Goal: Information Seeking & Learning: Learn about a topic

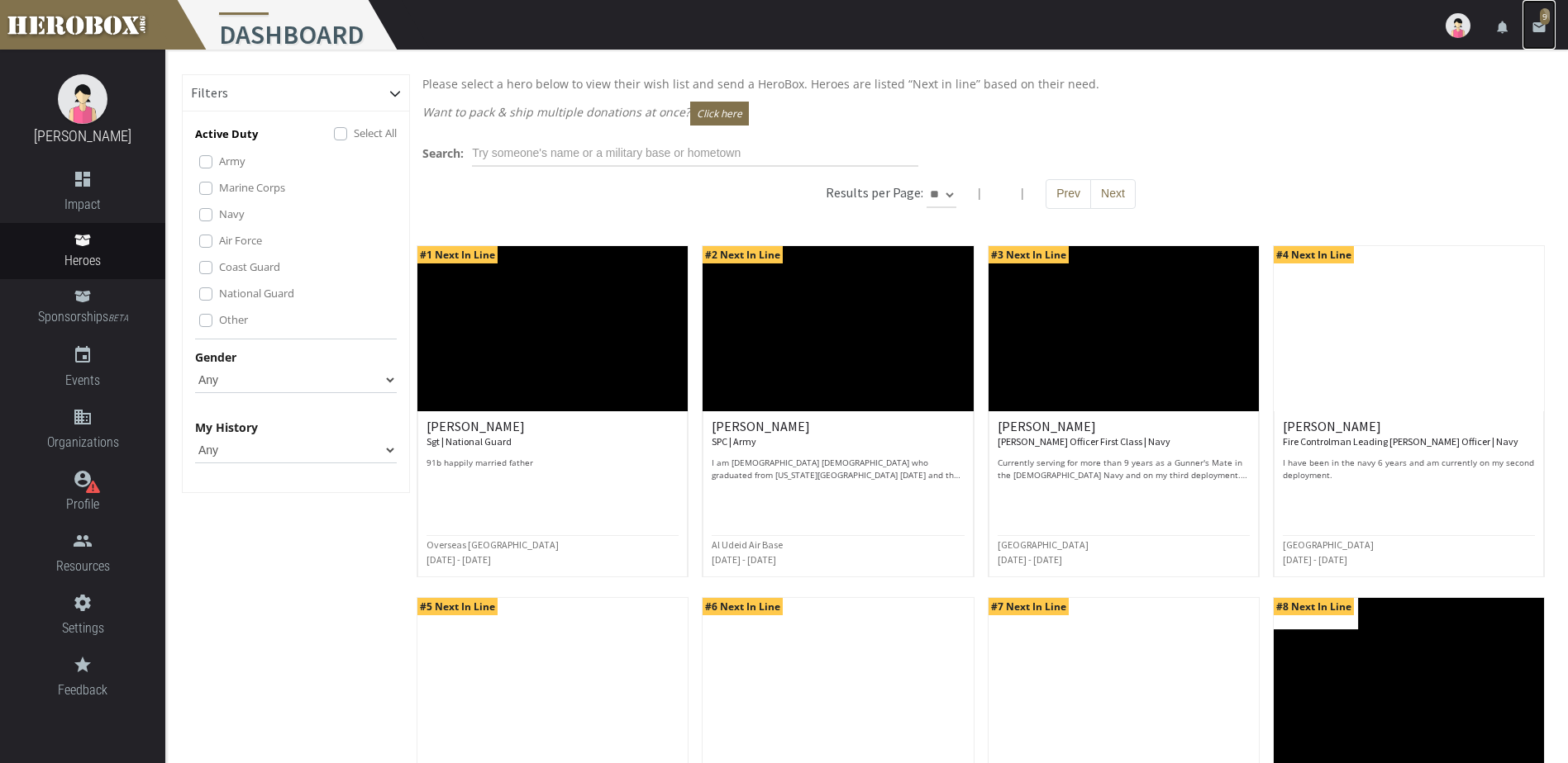
click at [1540, 18] on span "9" at bounding box center [1545, 16] width 10 height 16
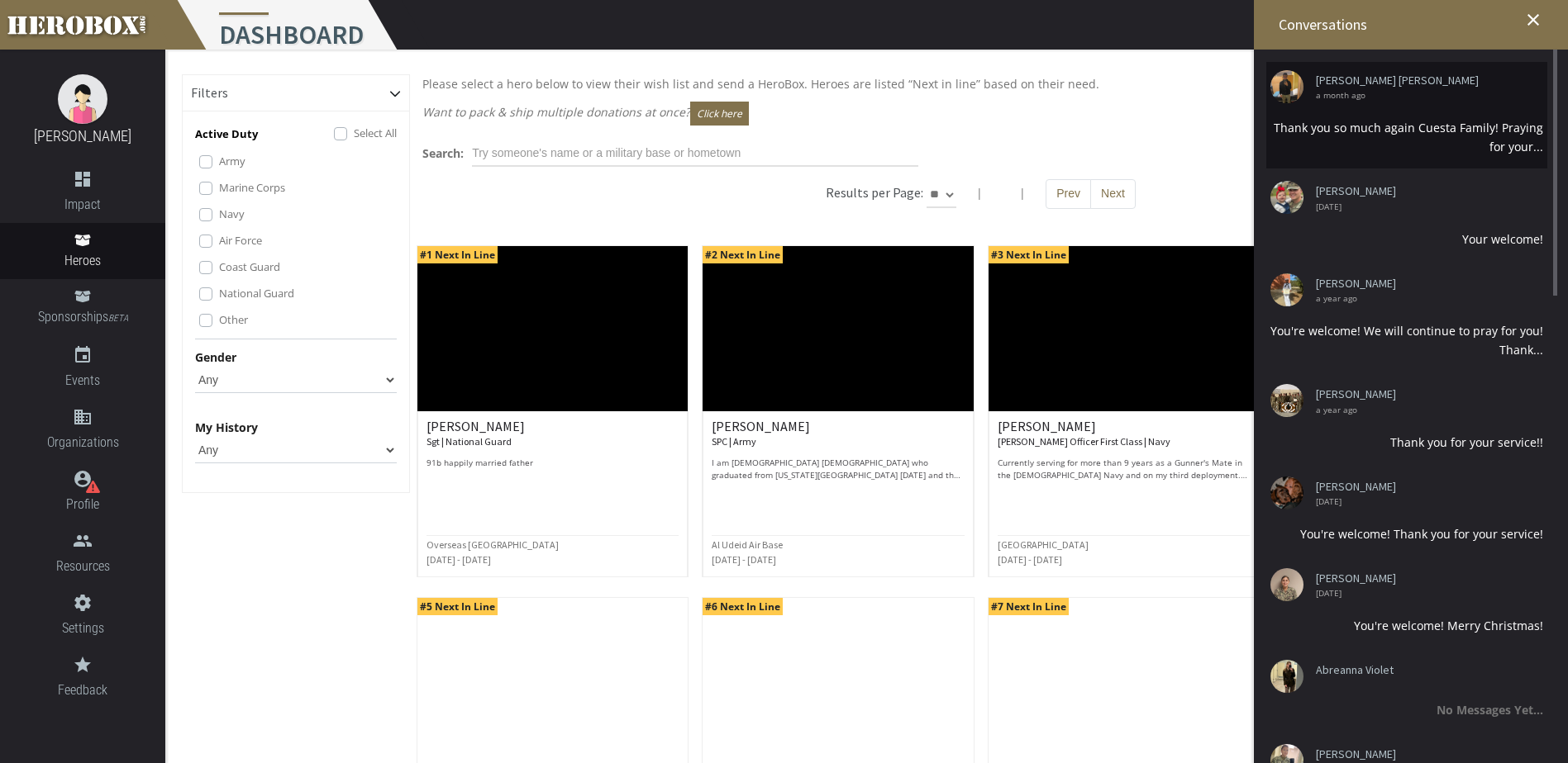
click at [1452, 128] on div "Thank you so much again Cuesta Family! Praying for your..." at bounding box center [1407, 137] width 273 height 38
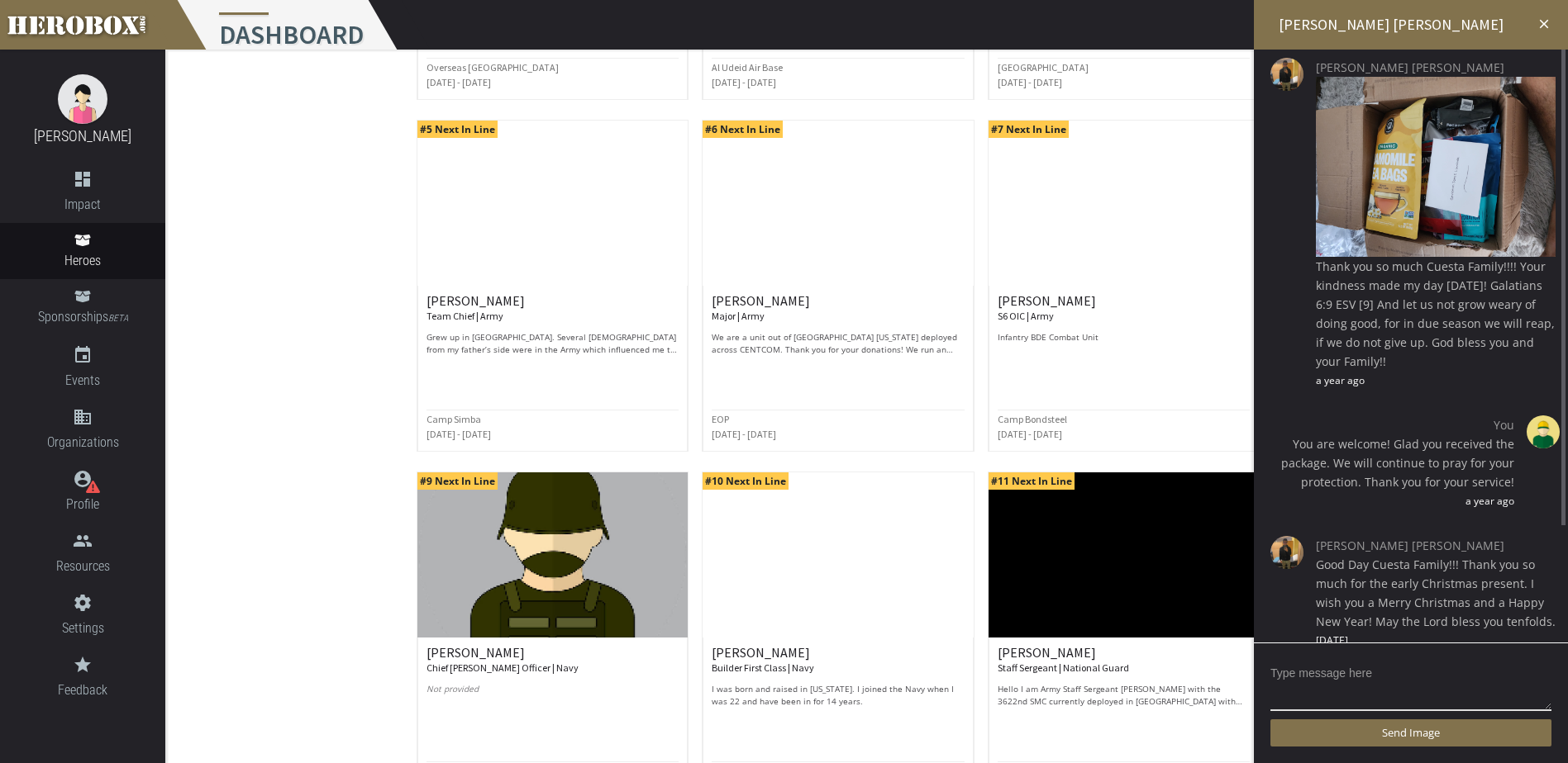
scroll to position [460, 0]
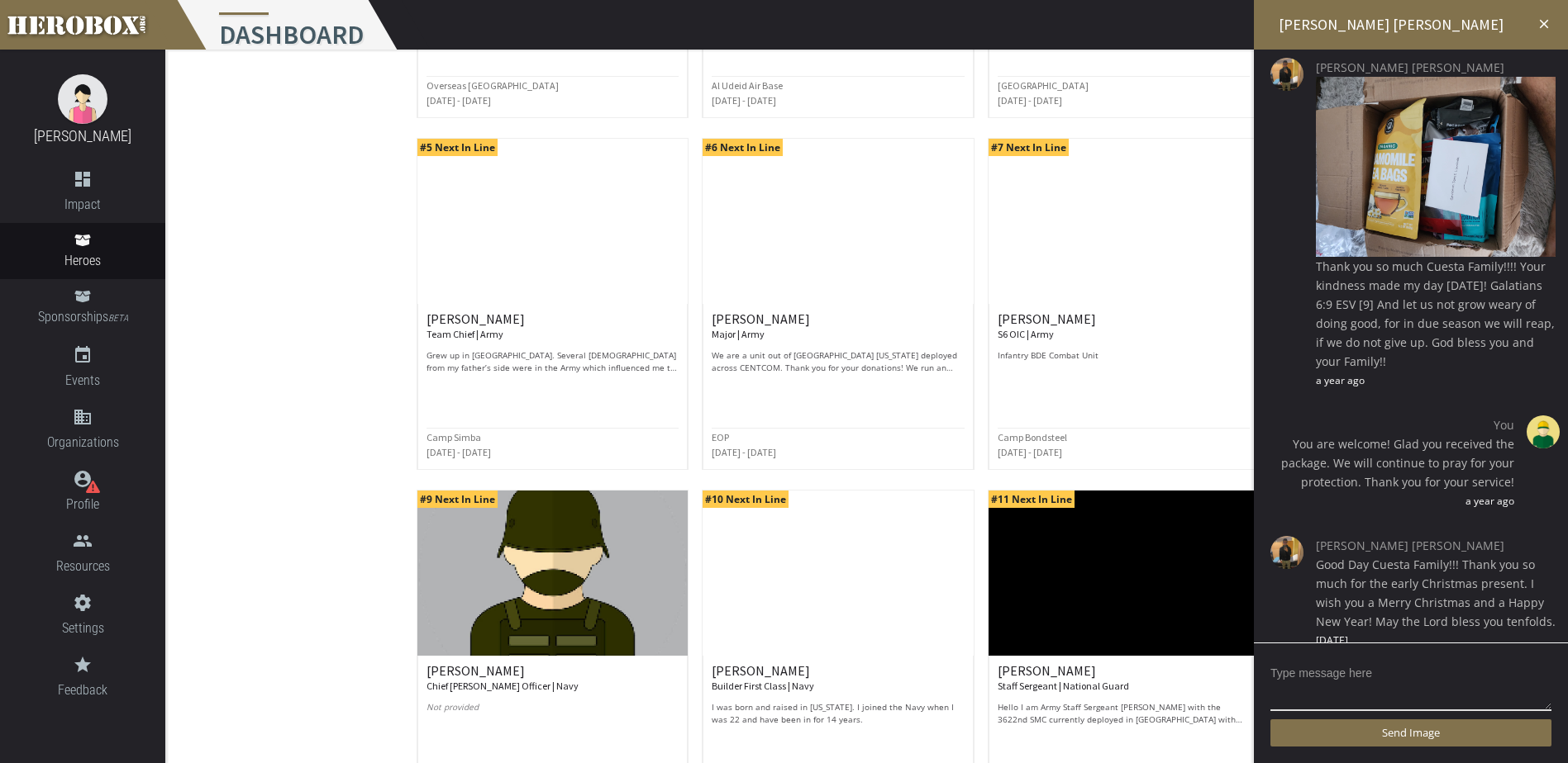
click at [1542, 21] on icon "close" at bounding box center [1543, 23] width 14 height 14
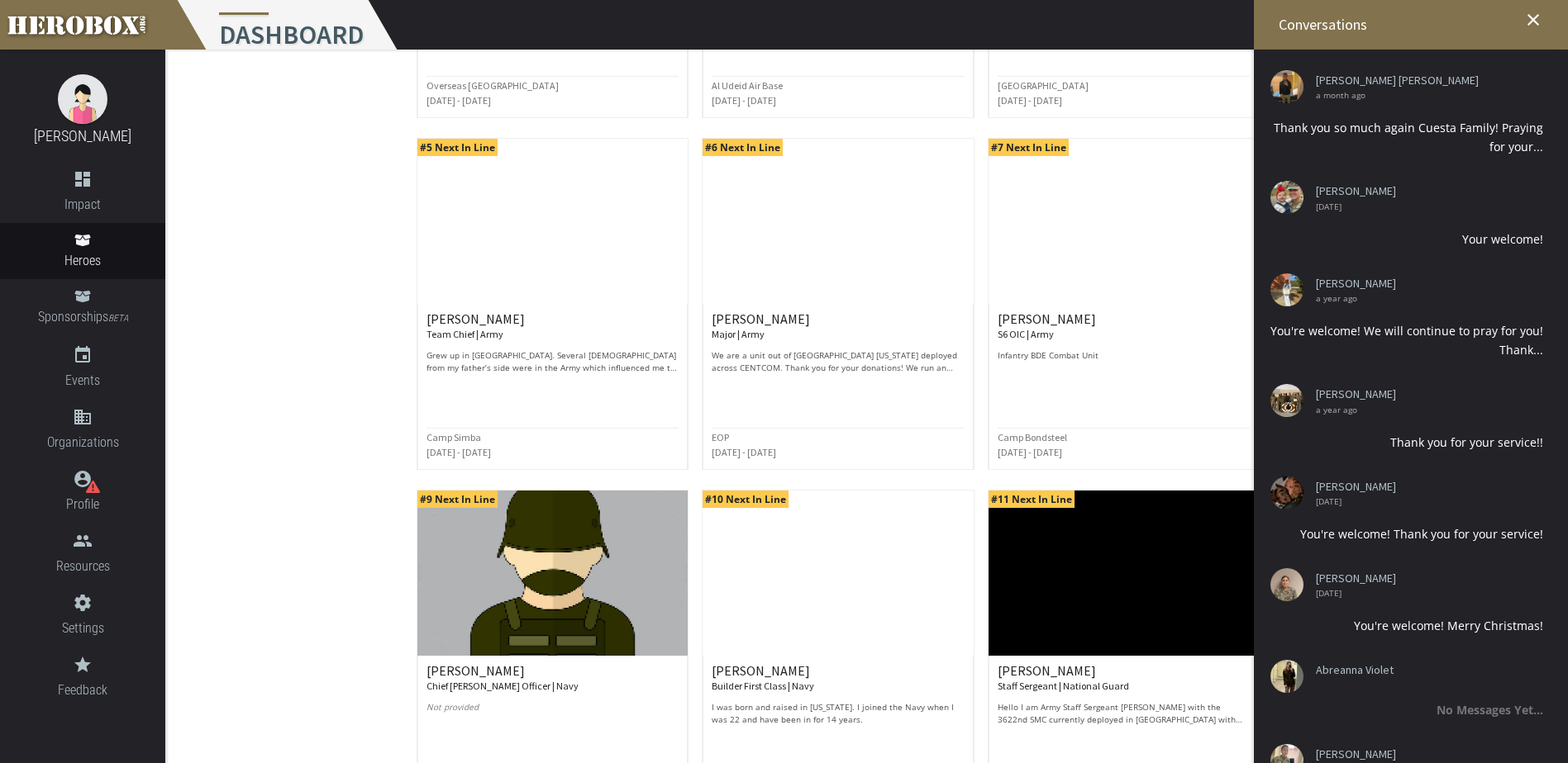
click at [320, 261] on div "Filters Active Duty Select All Army Marine Corps Navy Air Force Coast Guard Nat…" at bounding box center [296, 270] width 229 height 1309
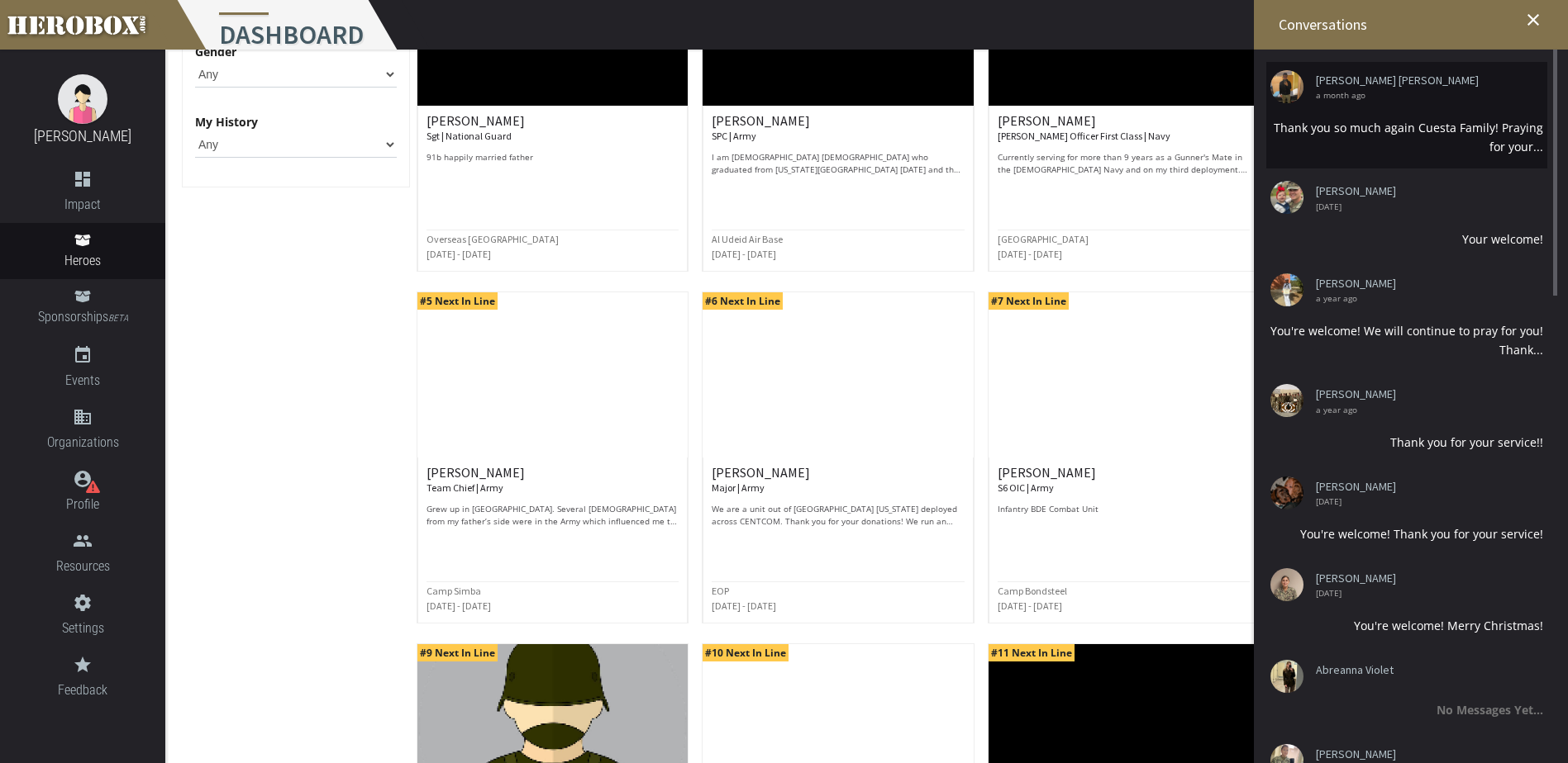
scroll to position [294, 0]
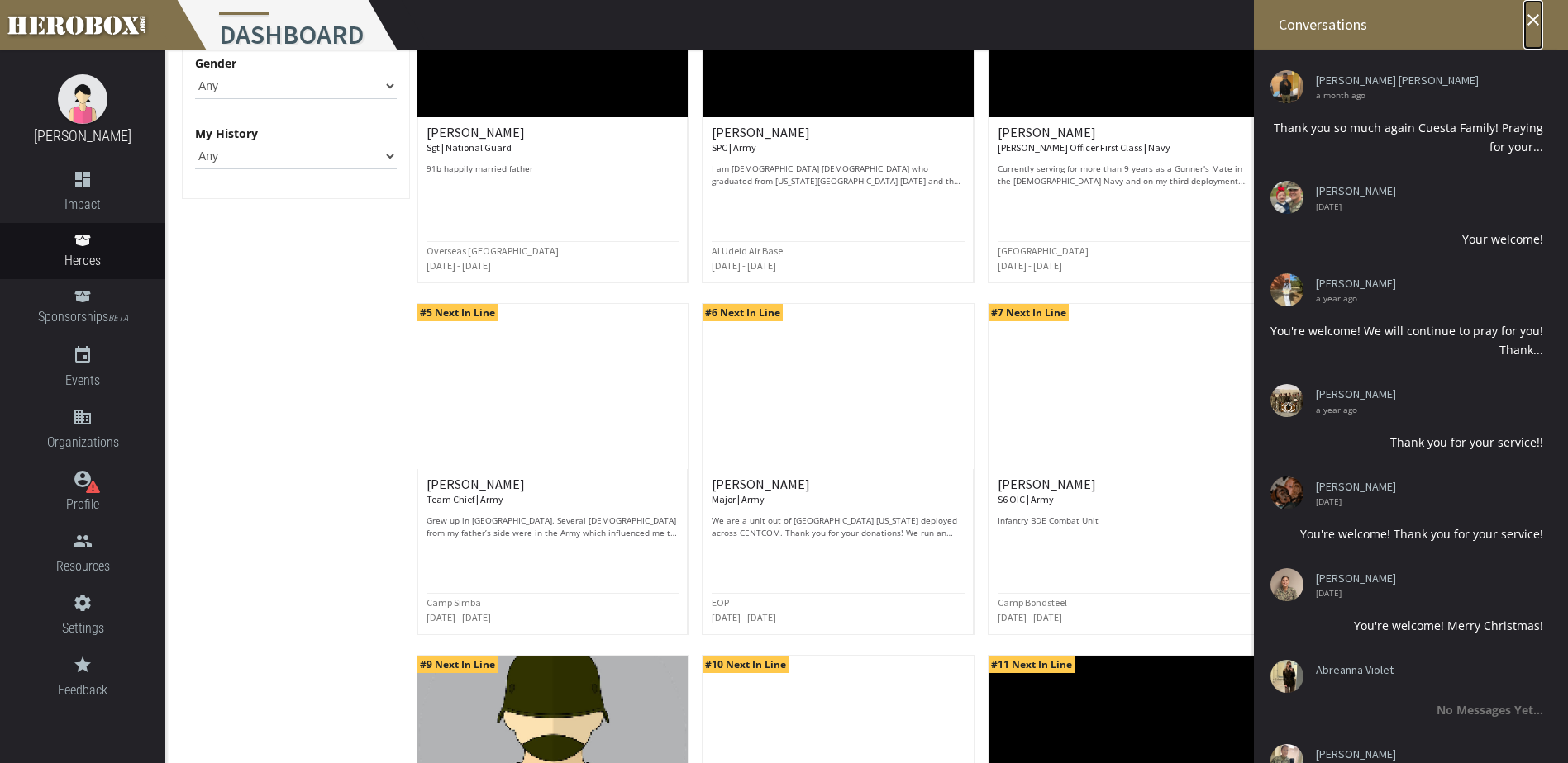
click at [1532, 13] on icon "close" at bounding box center [1533, 19] width 20 height 20
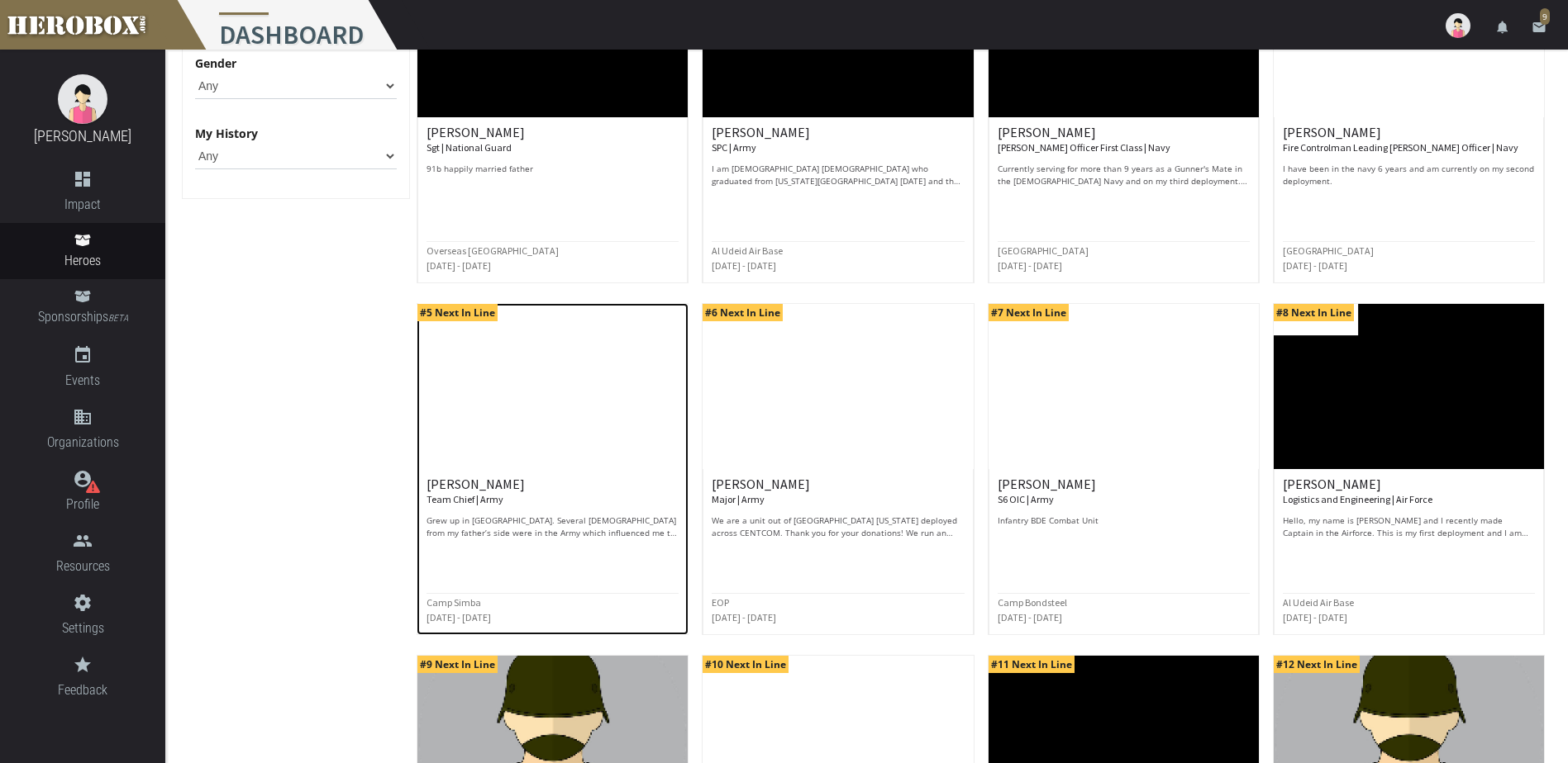
click at [480, 490] on h6 "[PERSON_NAME] Team Chief | Army" at bounding box center [552, 492] width 253 height 29
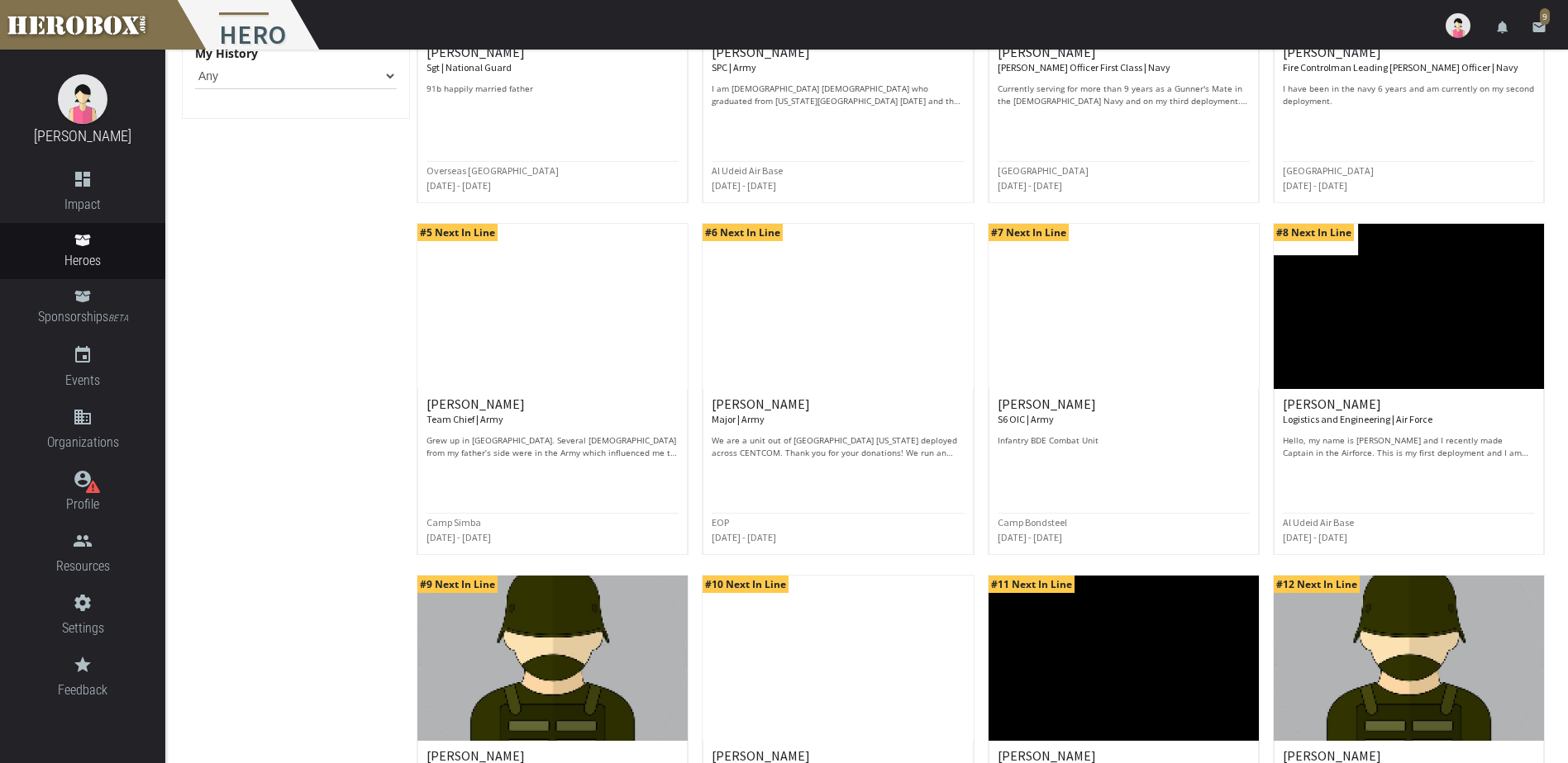
scroll to position [413, 0]
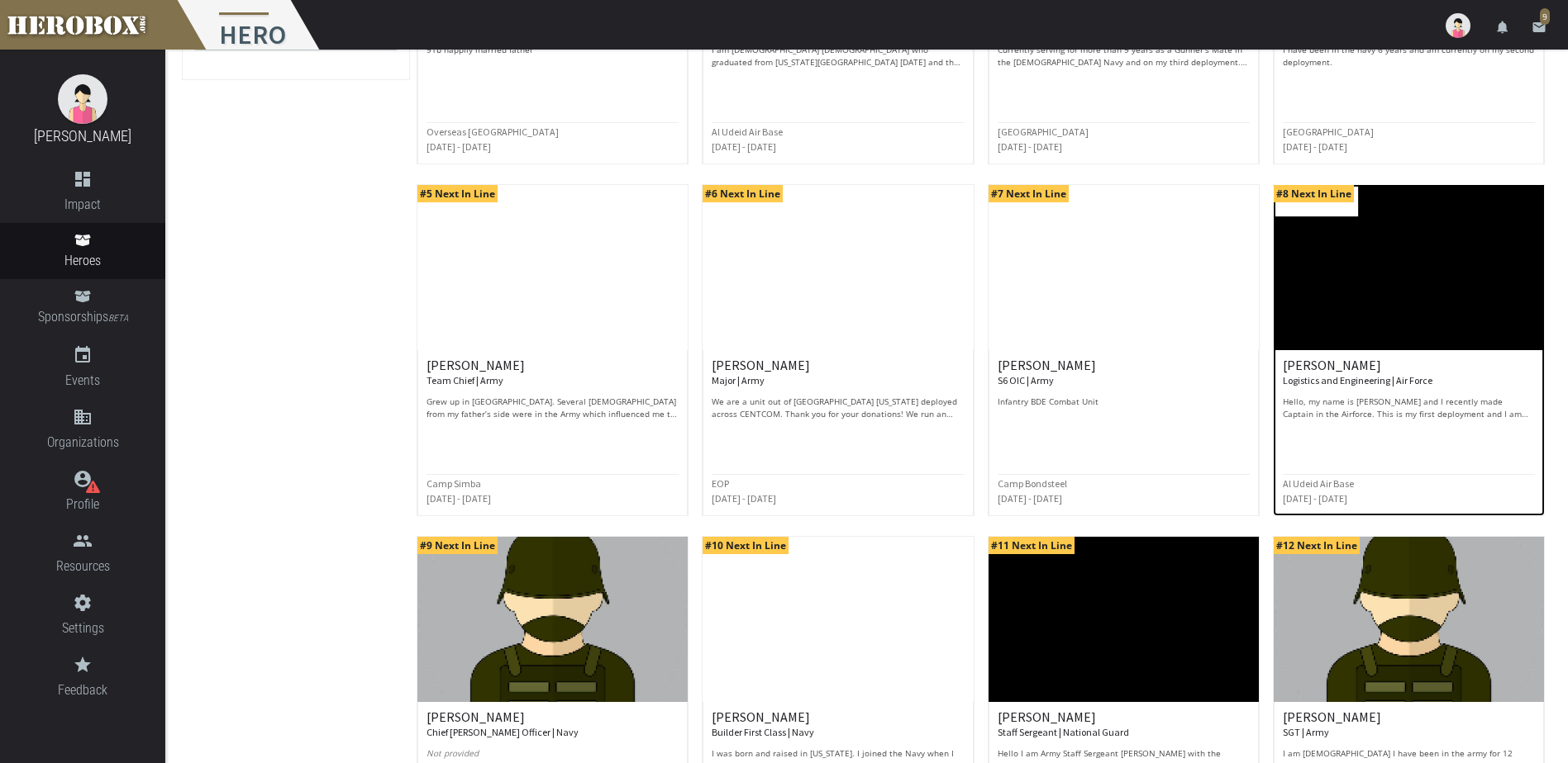
click at [1362, 393] on div "[PERSON_NAME] Logistics and Engineering | Air Force Hello, my name is [PERSON_N…" at bounding box center [1409, 390] width 253 height 62
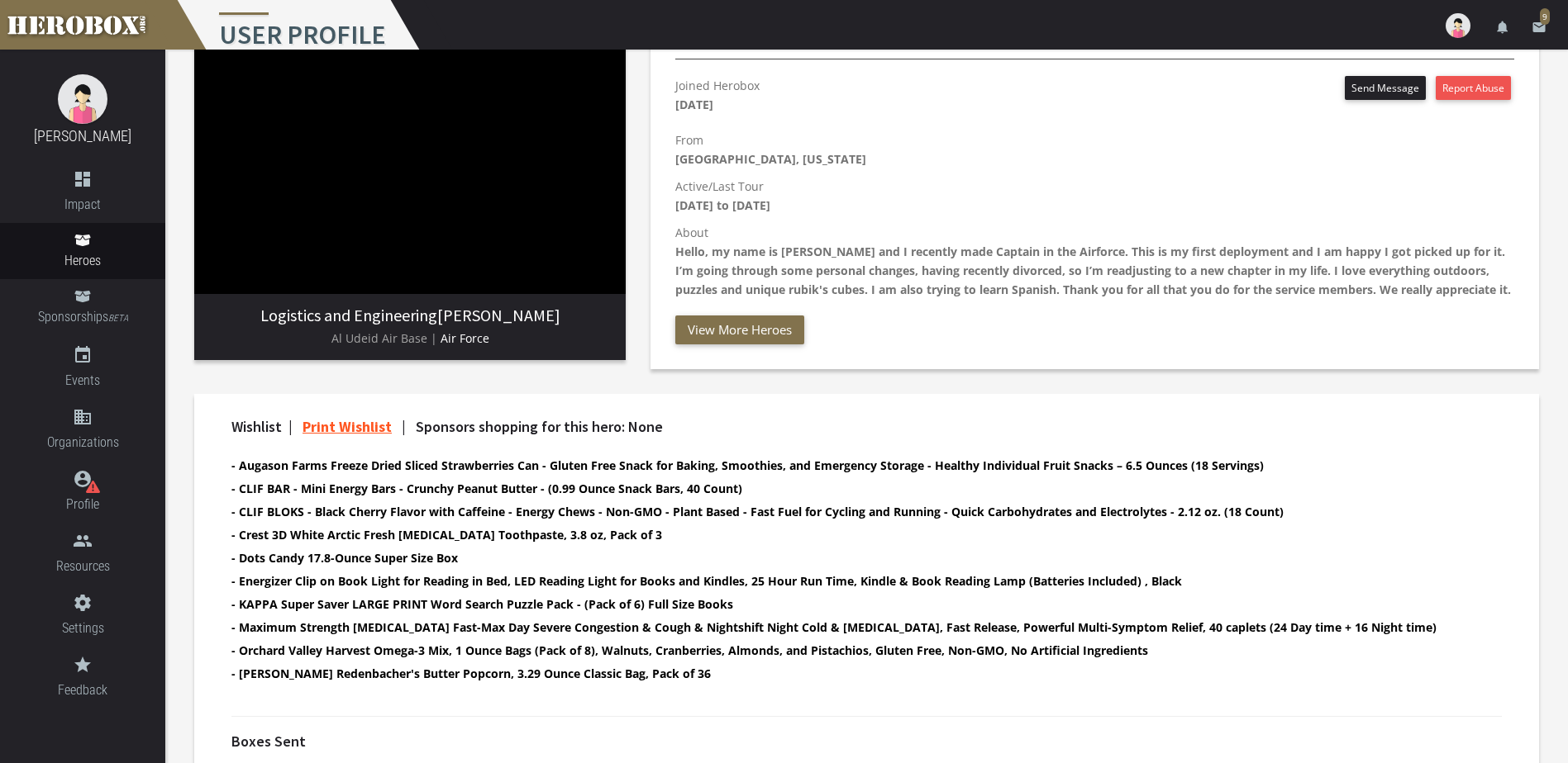
scroll to position [248, 0]
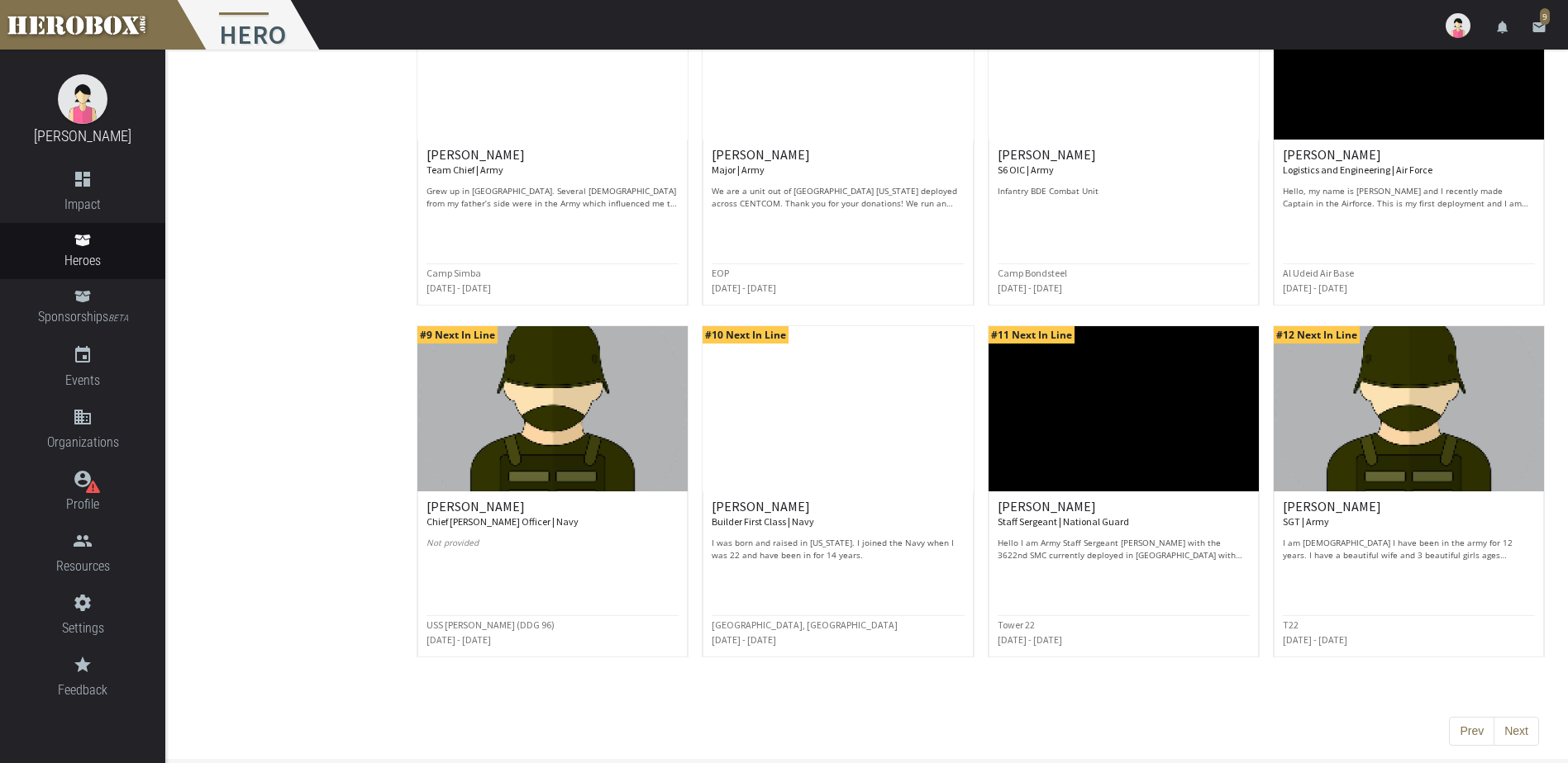
scroll to position [625, 0]
click at [1518, 734] on button "Next" at bounding box center [1516, 730] width 45 height 30
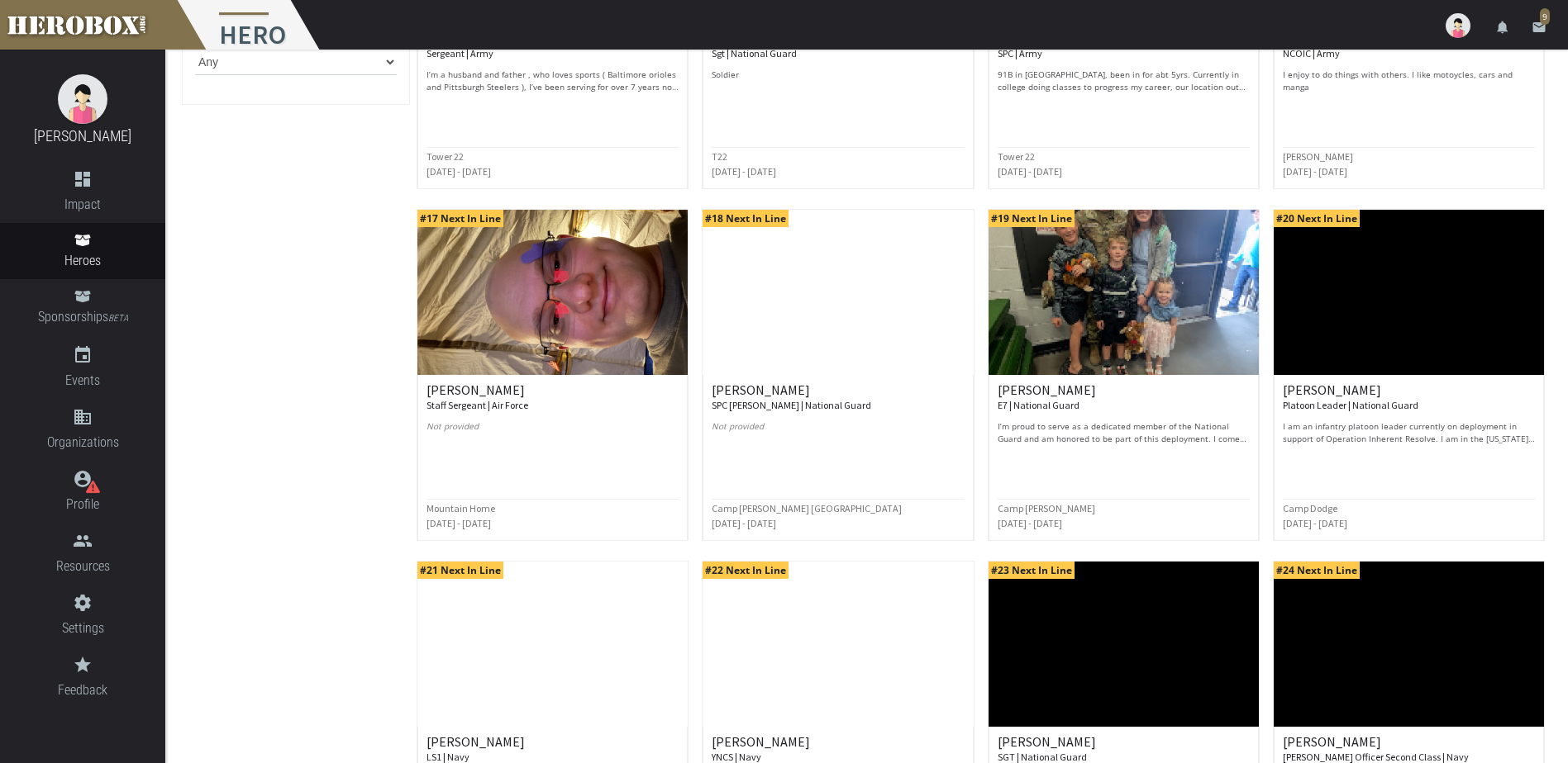
scroll to position [496, 0]
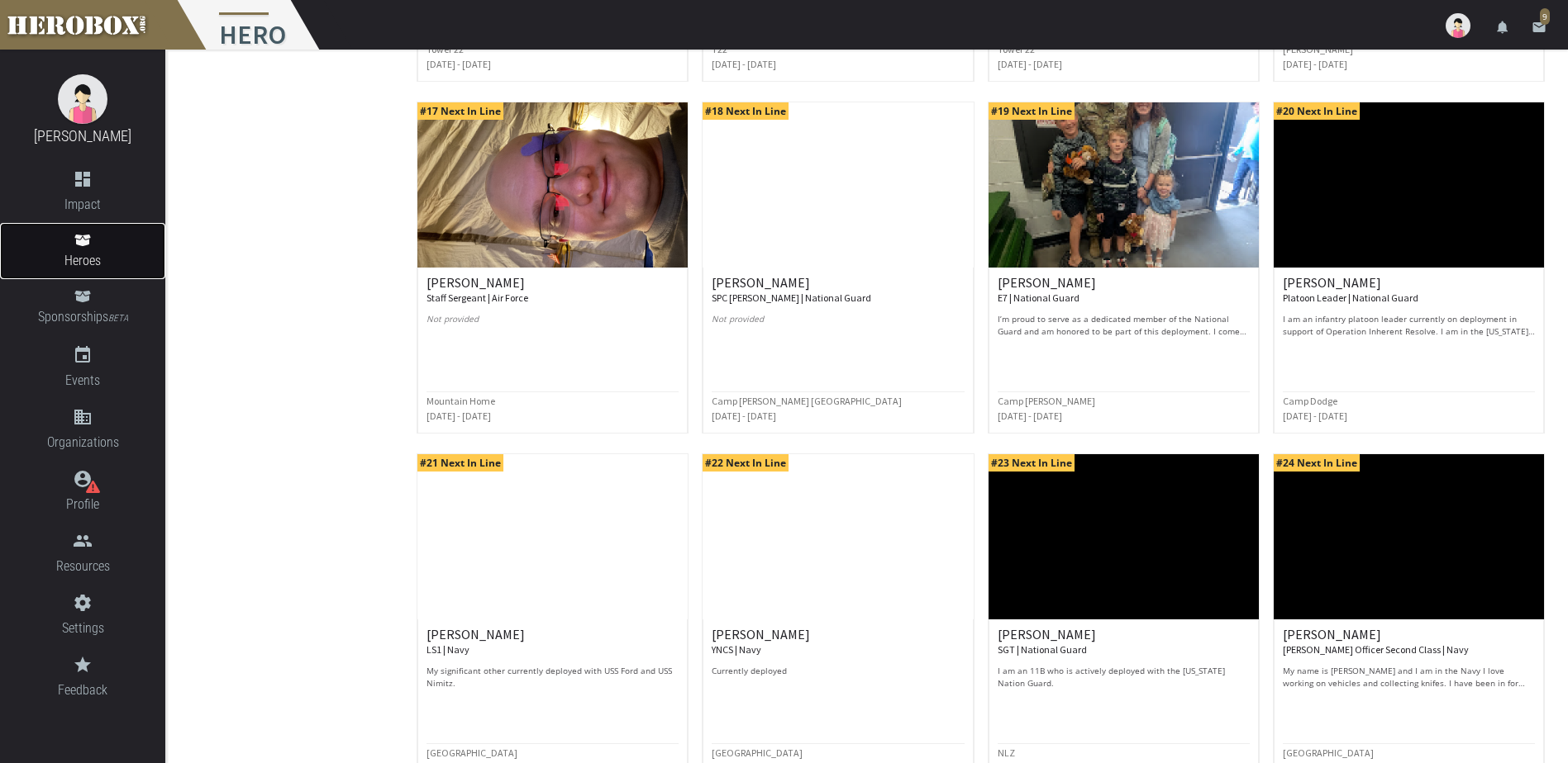
click at [89, 249] on link "Heroes" at bounding box center [83, 250] width 165 height 57
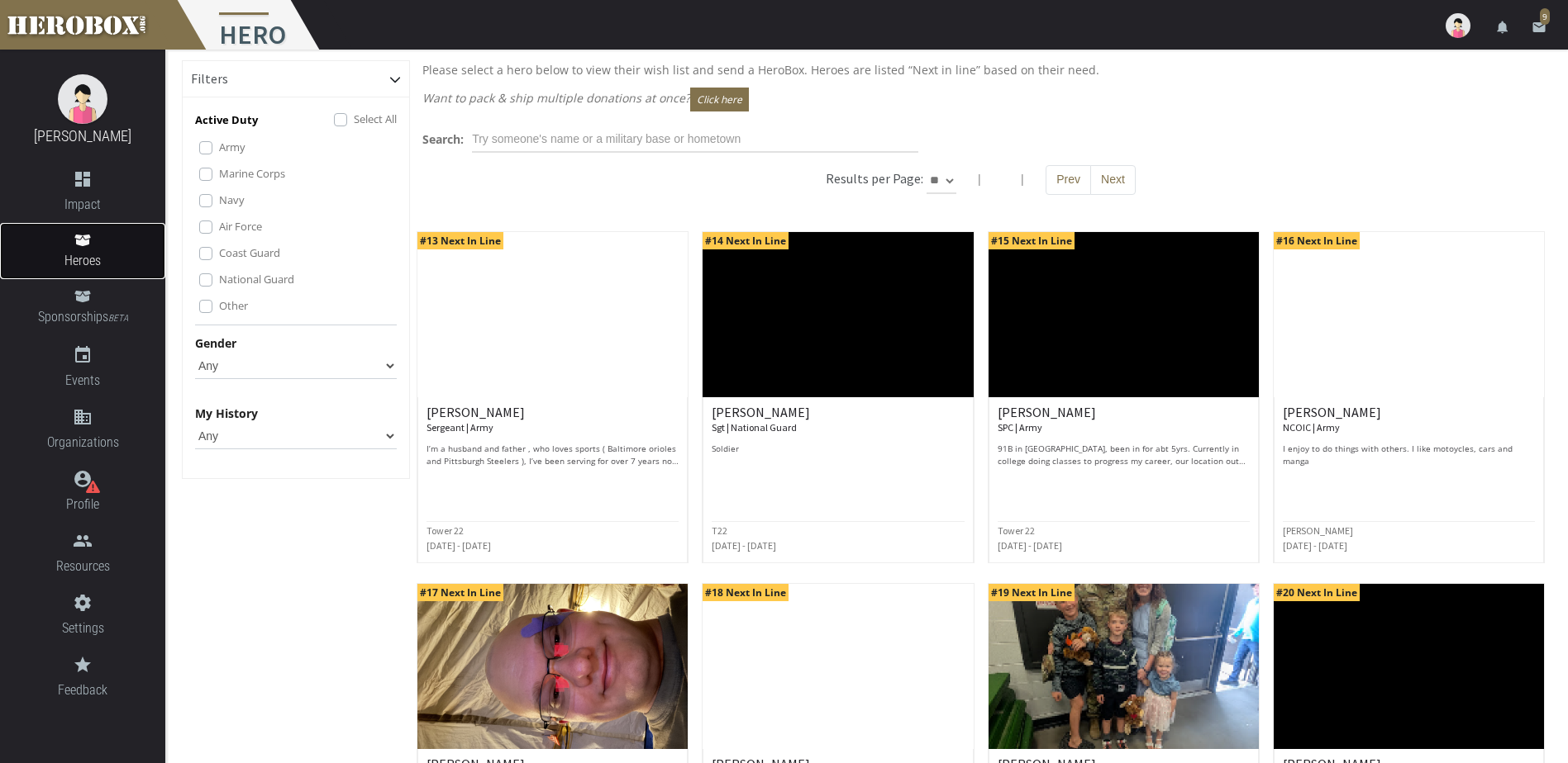
scroll to position [0, 0]
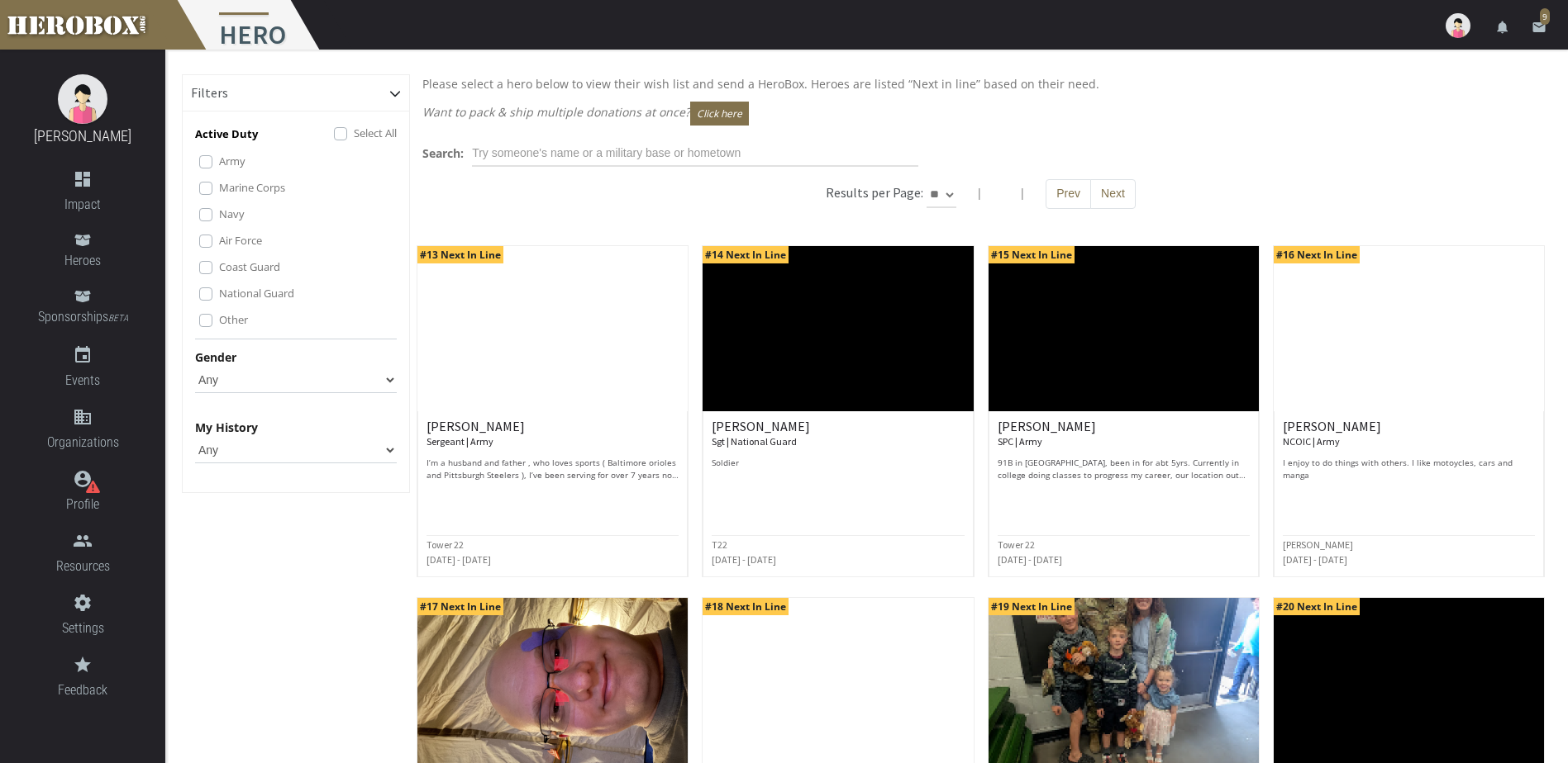
click at [384, 375] on select "Any [DEMOGRAPHIC_DATA] [DEMOGRAPHIC_DATA]" at bounding box center [296, 380] width 202 height 27
select select "[DEMOGRAPHIC_DATA]"
click at [195, 367] on select "Any [DEMOGRAPHIC_DATA] [DEMOGRAPHIC_DATA]" at bounding box center [296, 380] width 202 height 27
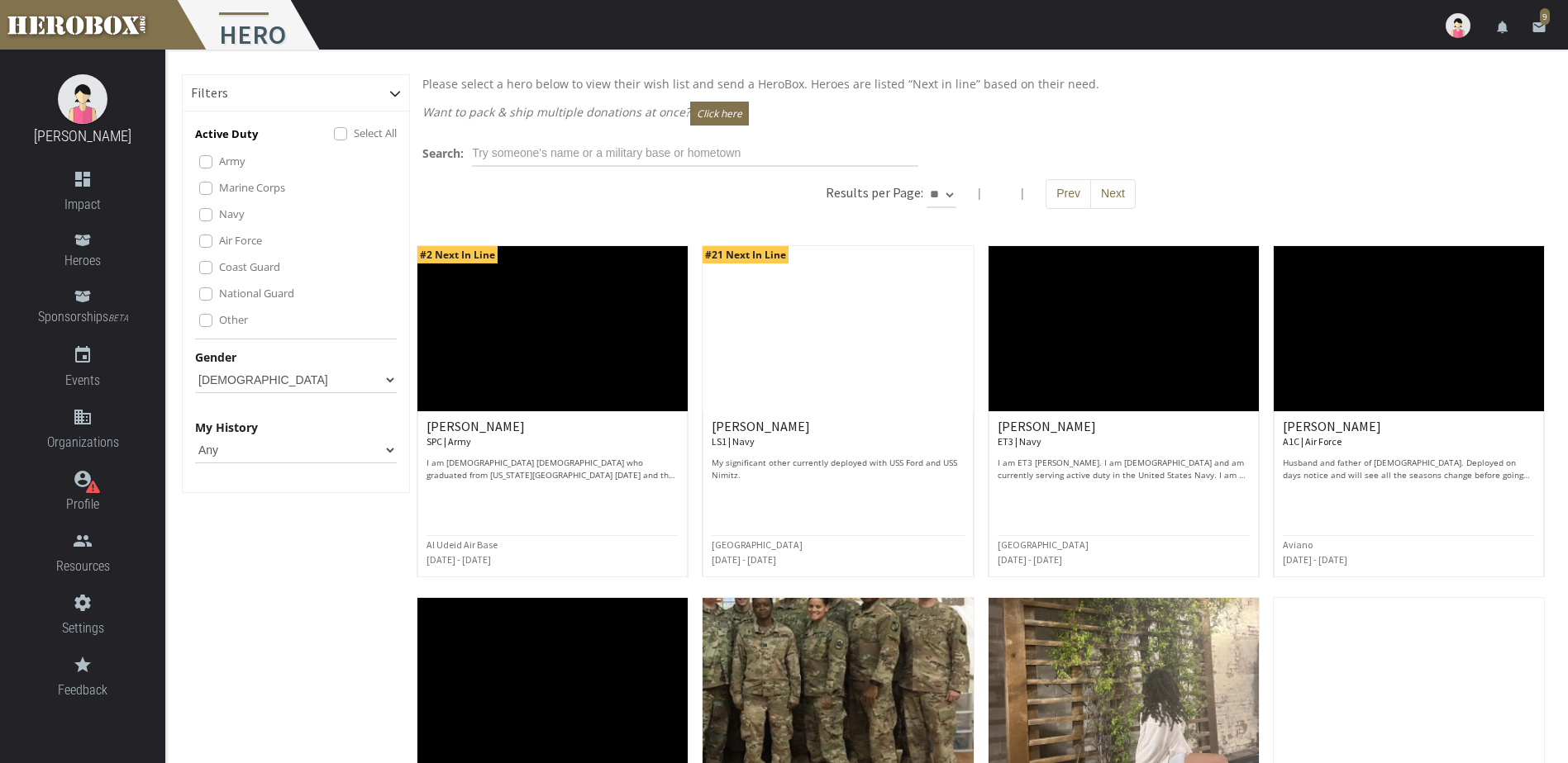
scroll to position [83, 0]
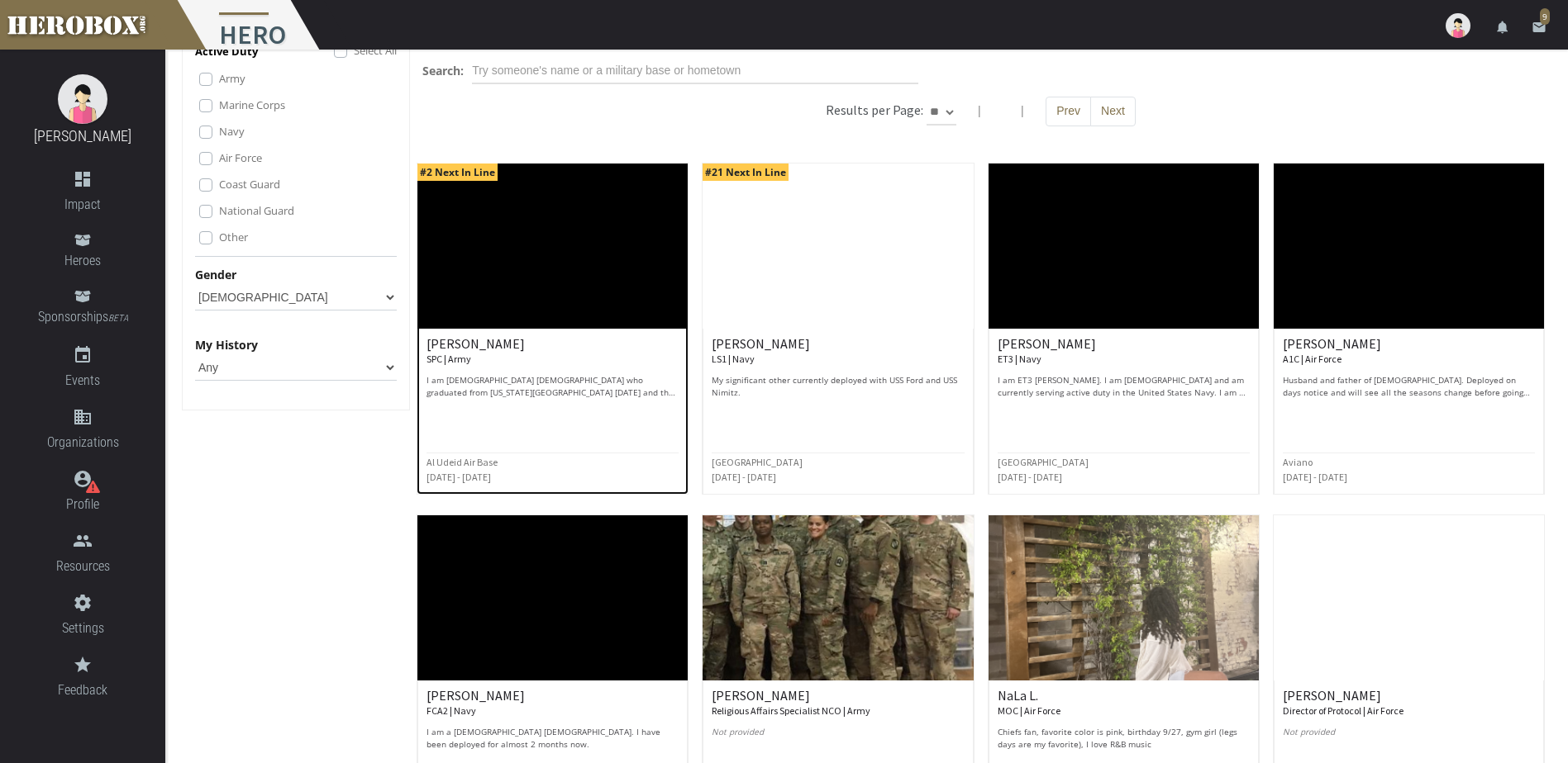
click at [533, 270] on img at bounding box center [553, 246] width 271 height 165
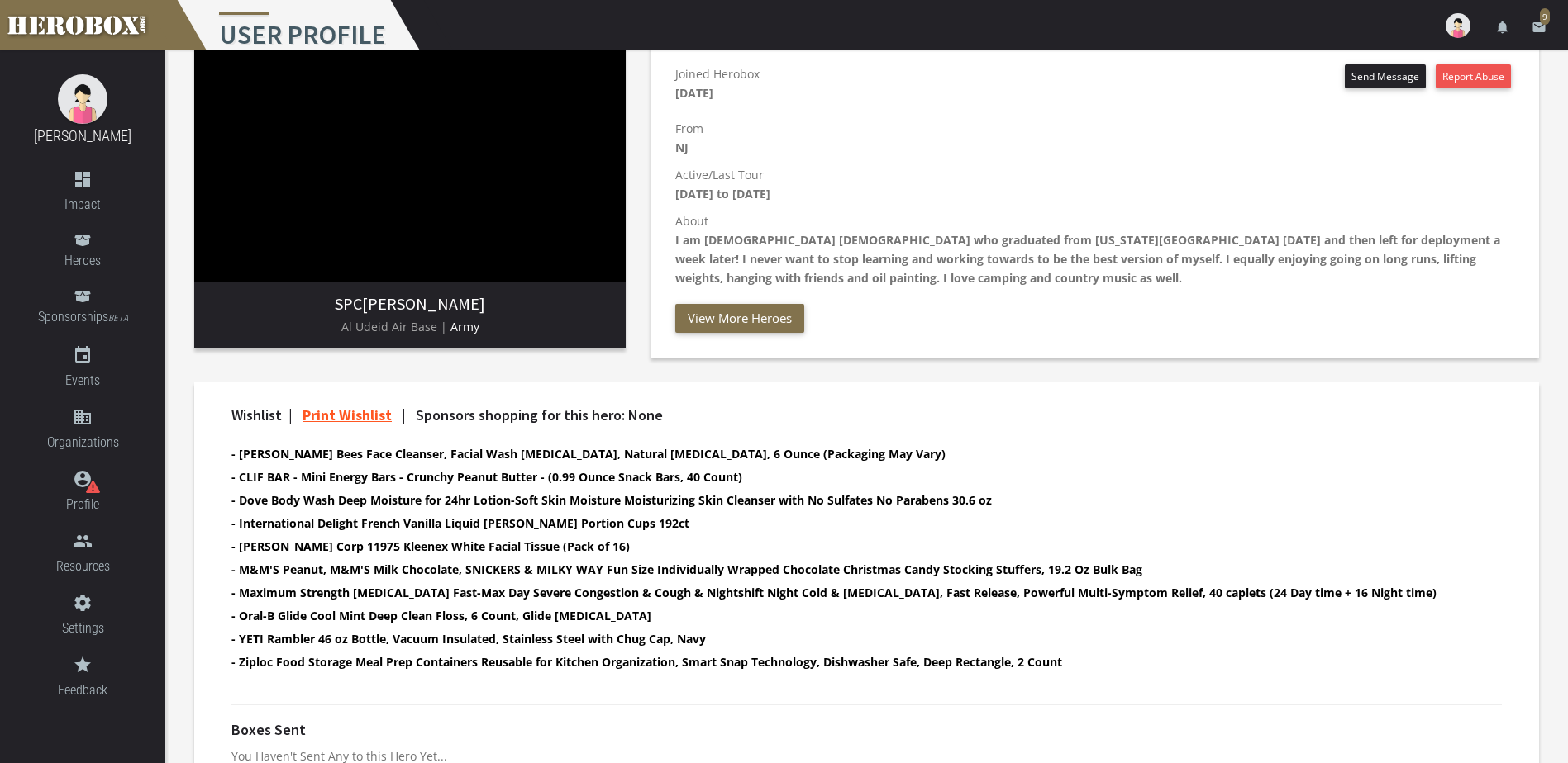
scroll to position [248, 0]
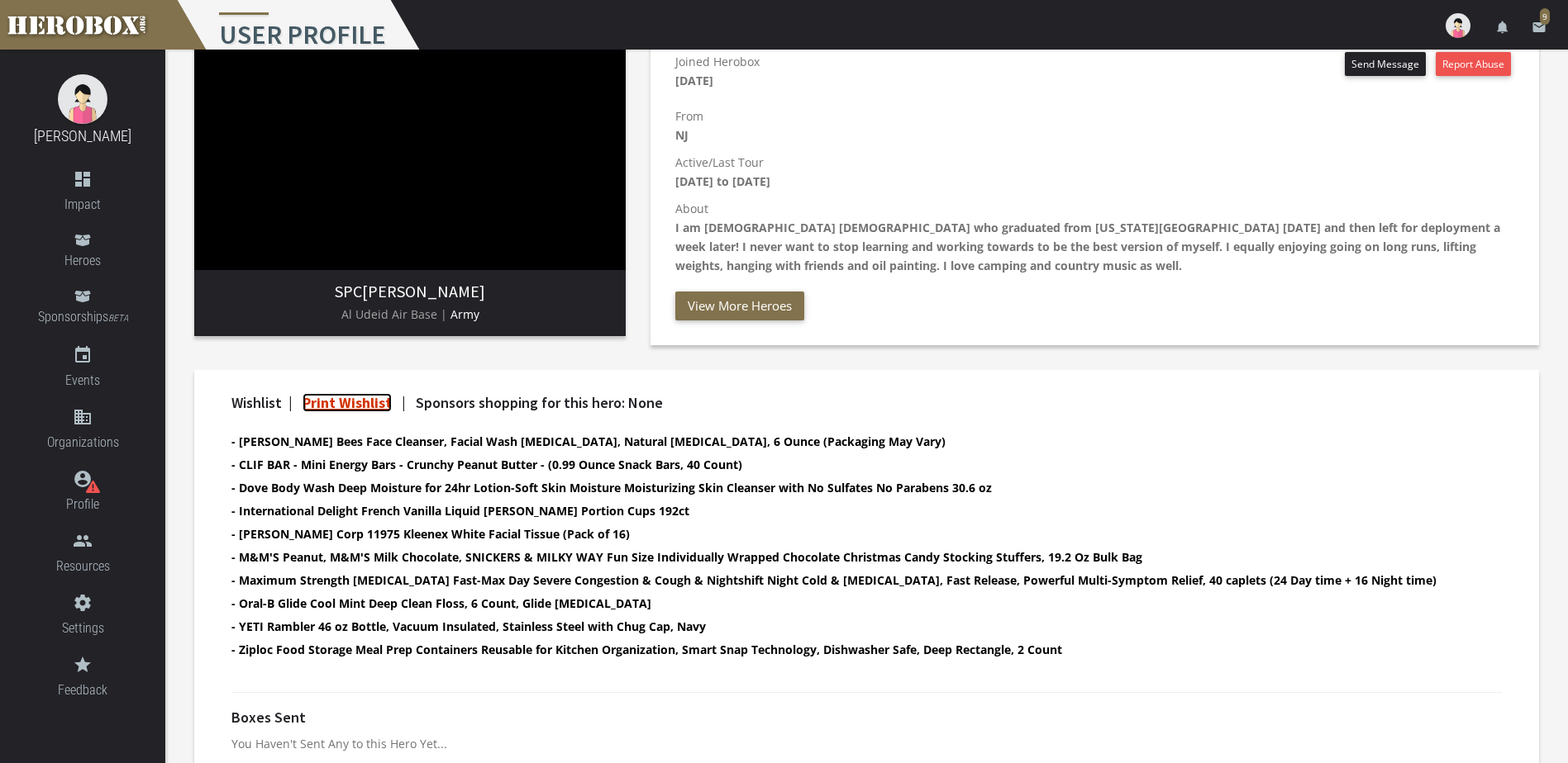
click at [365, 401] on link "Print Wishlist" at bounding box center [347, 403] width 89 height 19
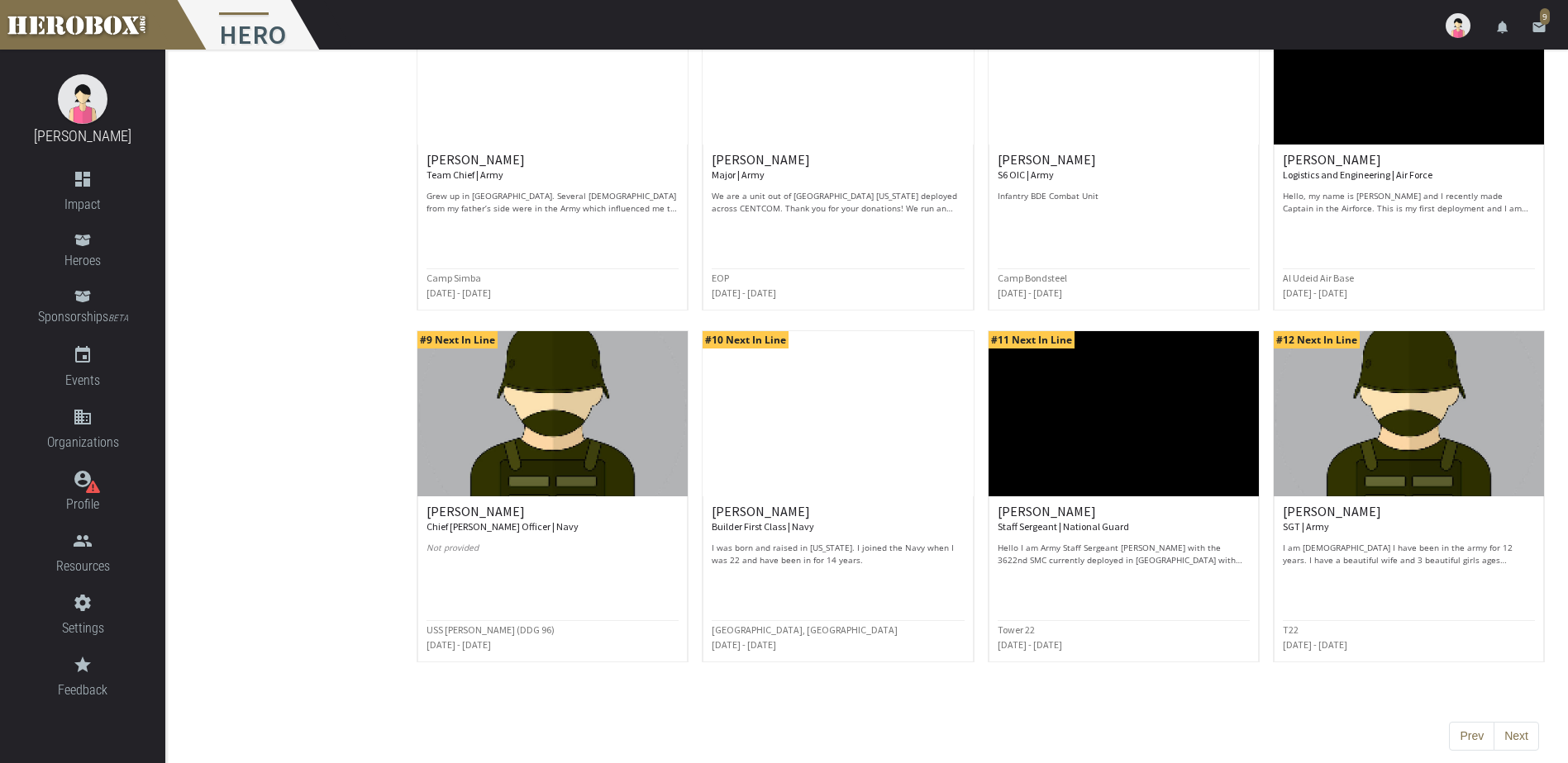
scroll to position [625, 0]
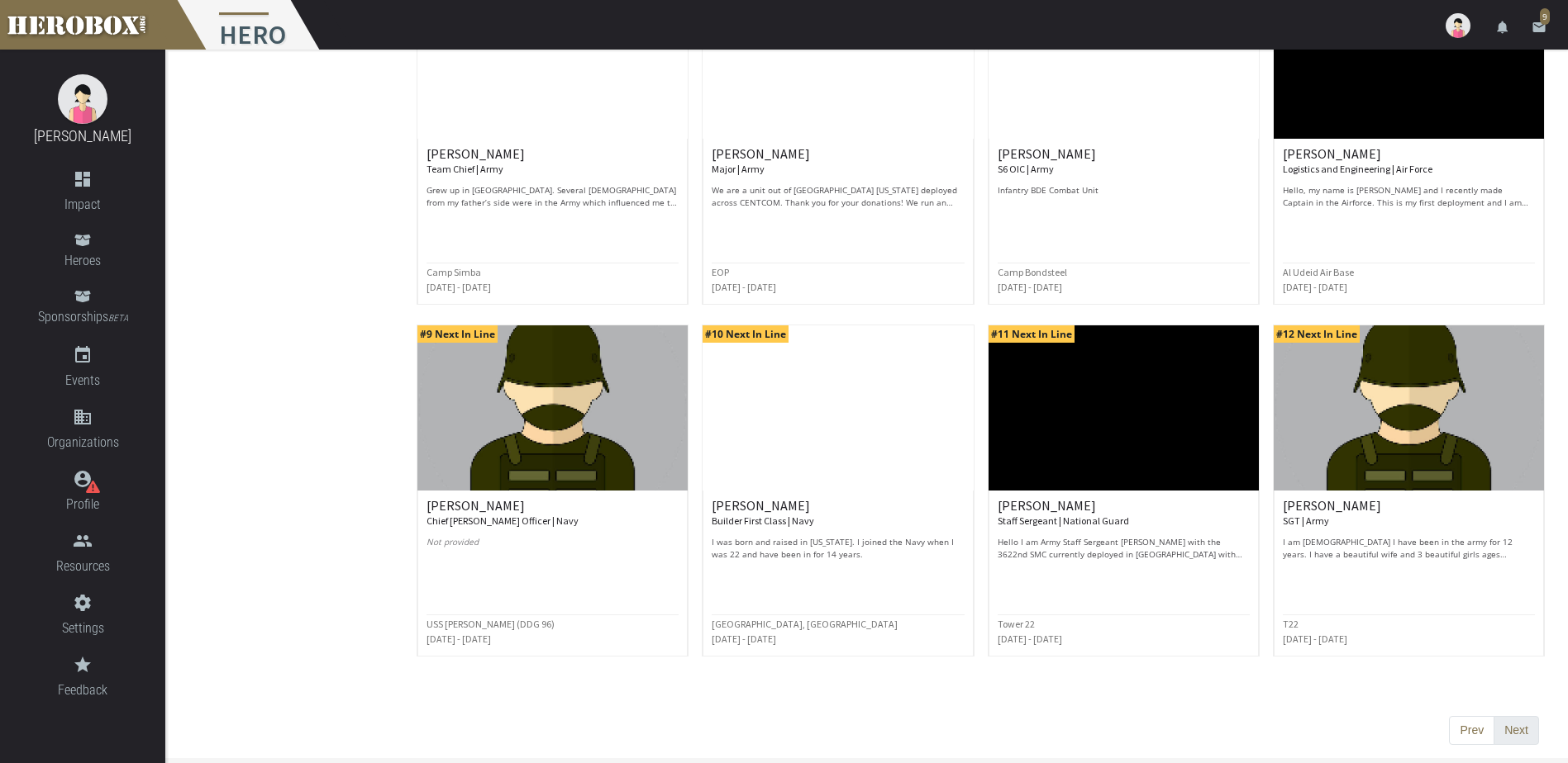
click at [1512, 727] on button "Next" at bounding box center [1516, 730] width 45 height 30
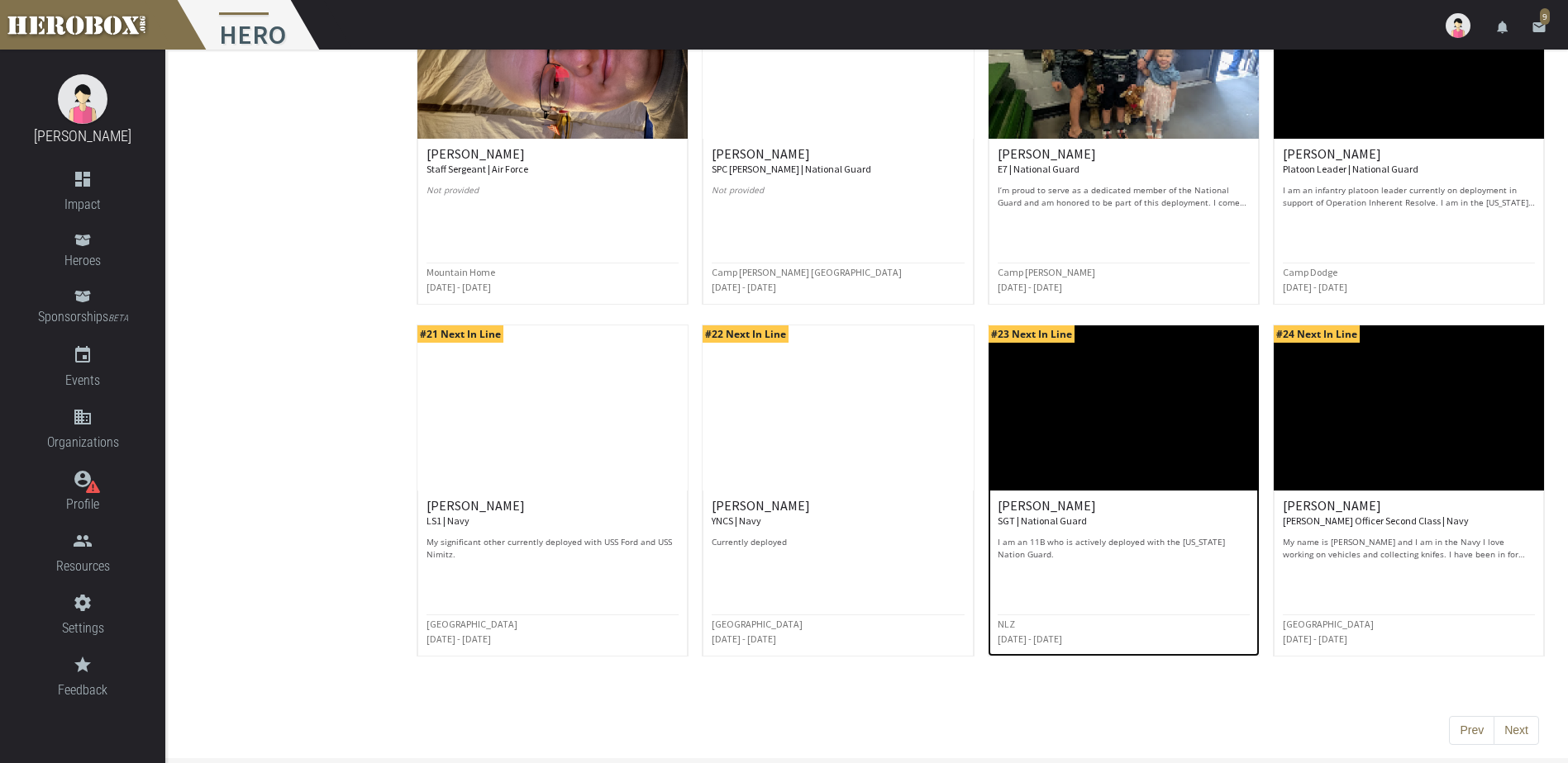
click at [1121, 549] on p "I am an 11B who is actively deployed with the [US_STATE] Nation Guard." at bounding box center [1123, 549] width 253 height 25
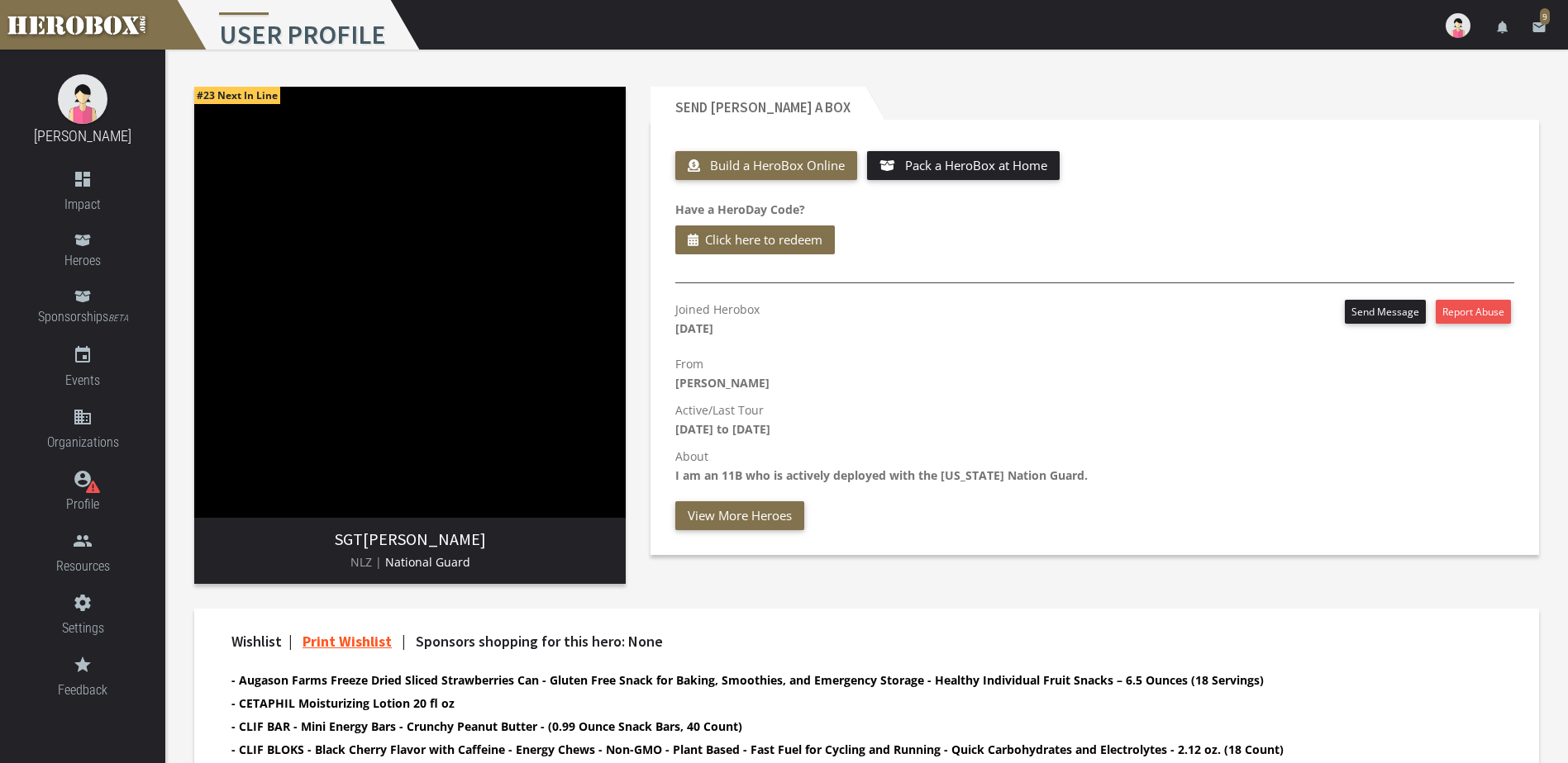
scroll to position [83, 0]
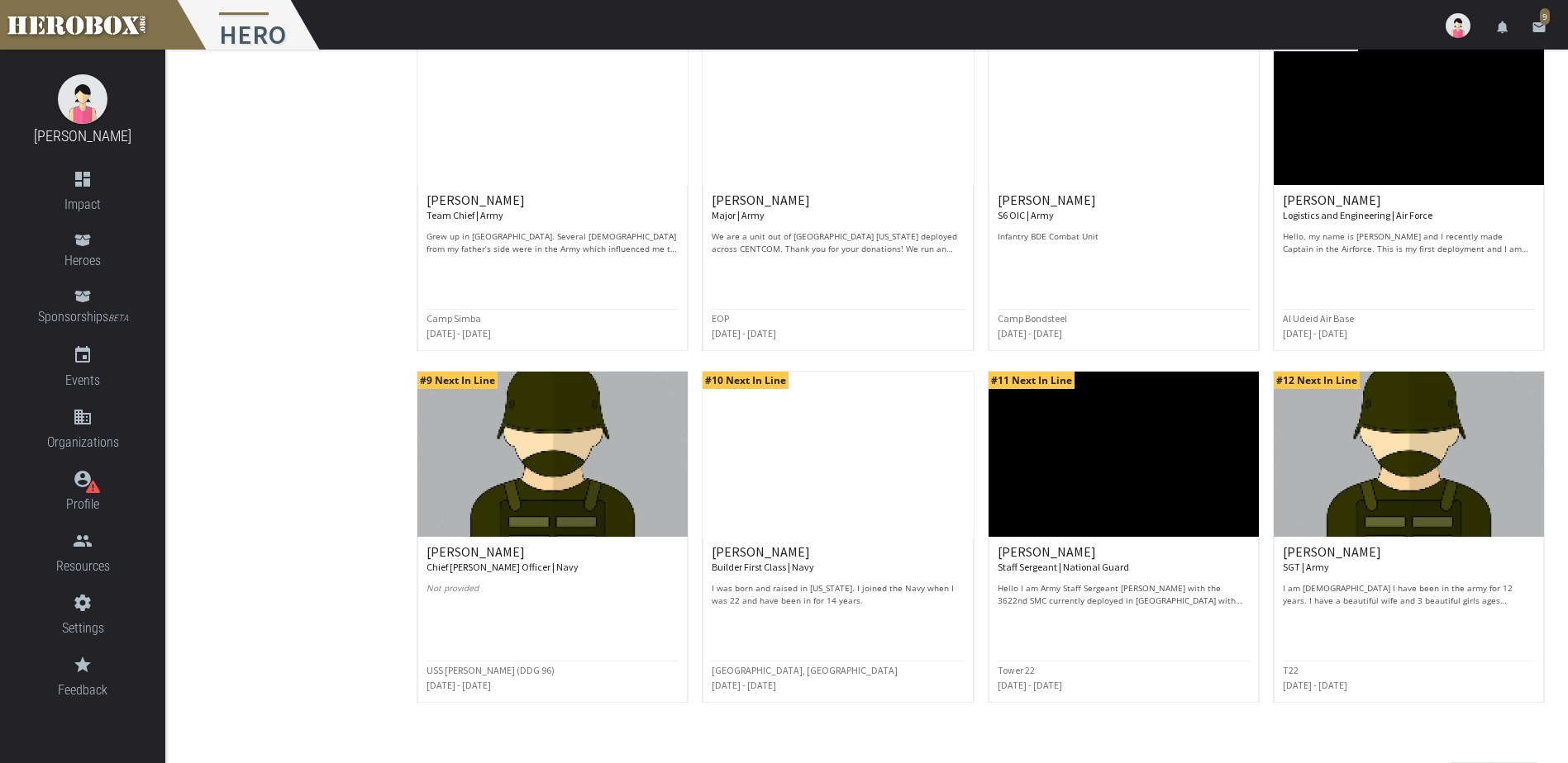
scroll to position [625, 0]
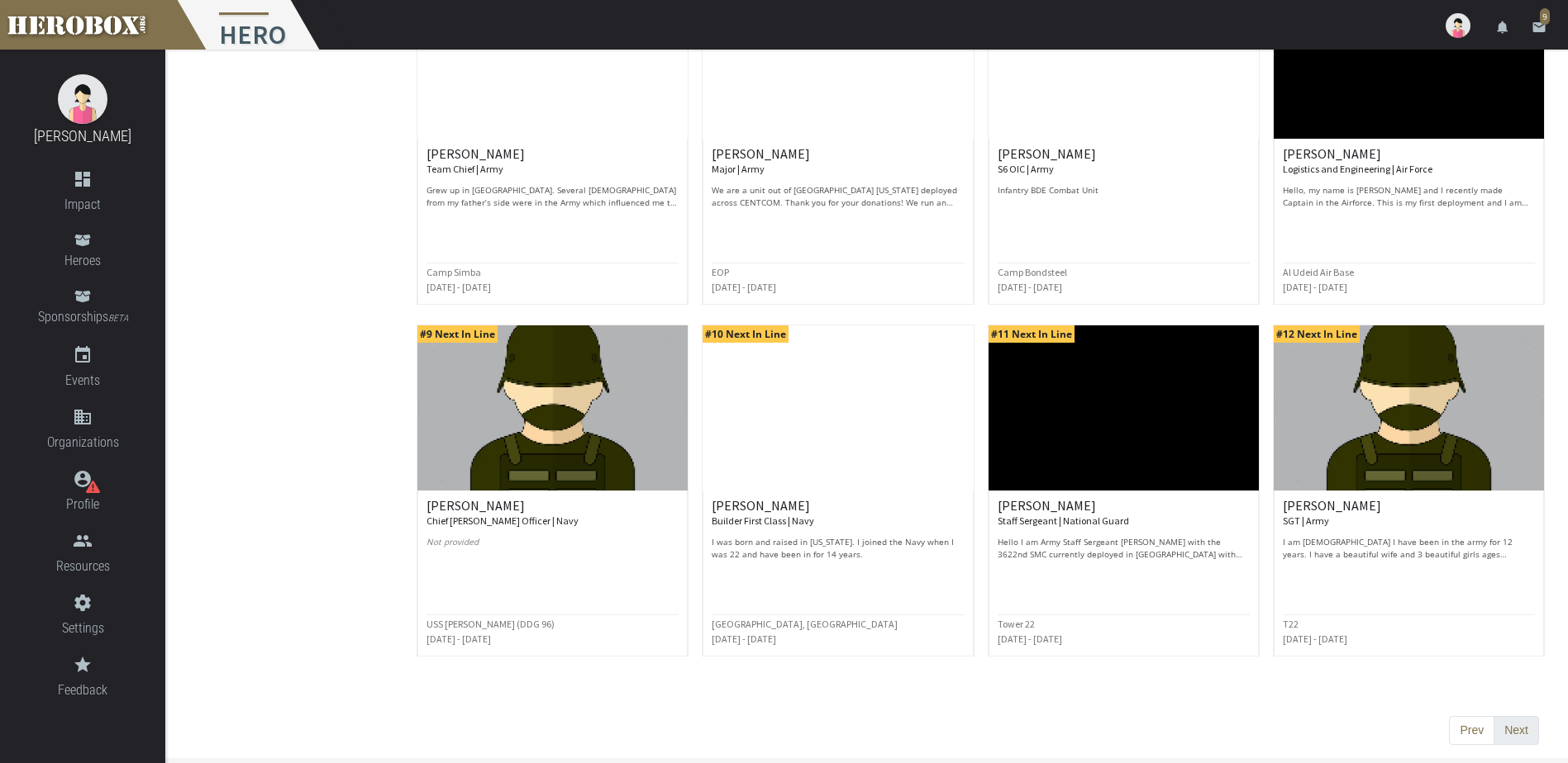
click at [1508, 733] on button "Next" at bounding box center [1516, 730] width 45 height 30
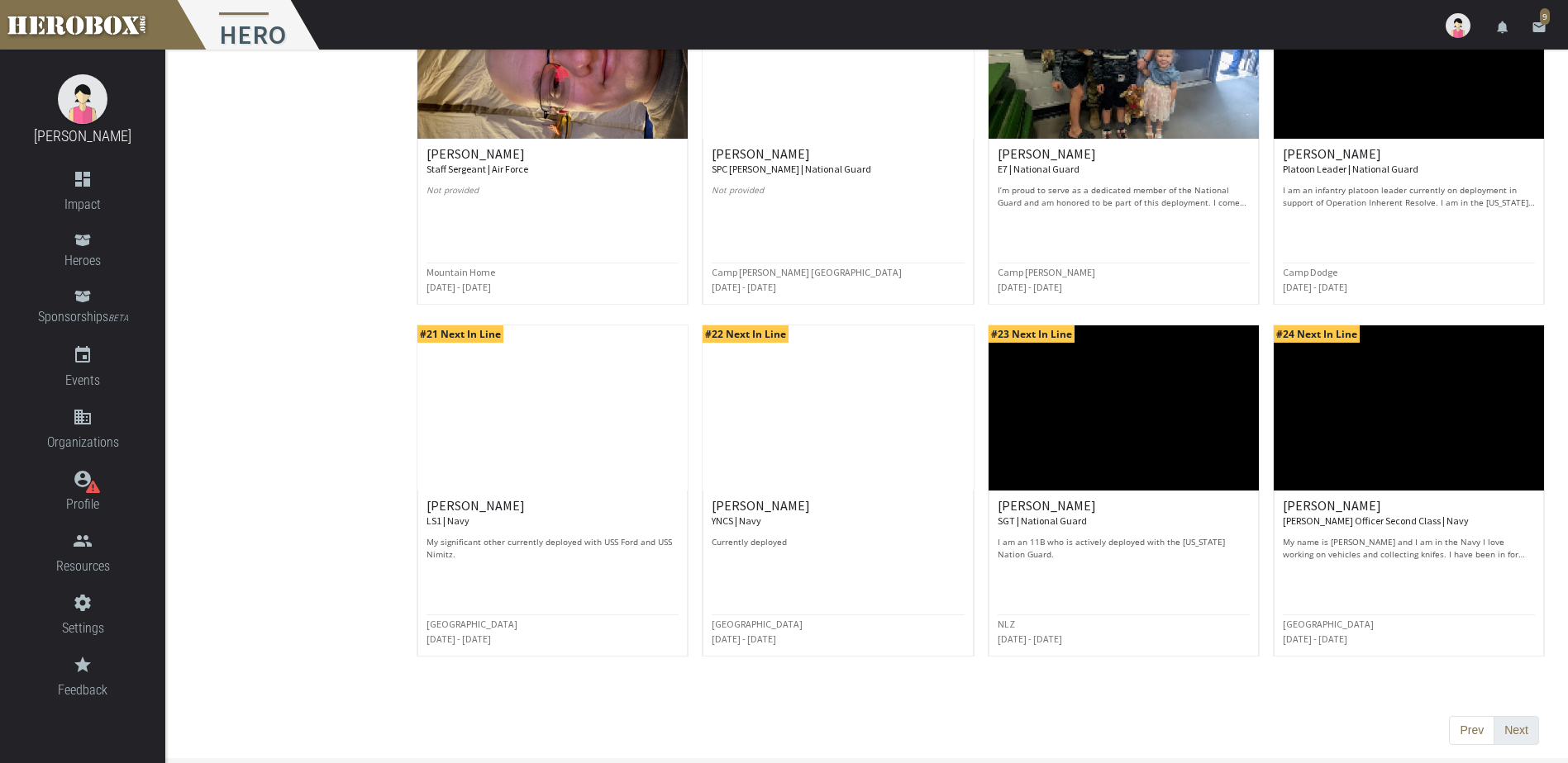
click at [1521, 723] on button "Next" at bounding box center [1516, 730] width 45 height 30
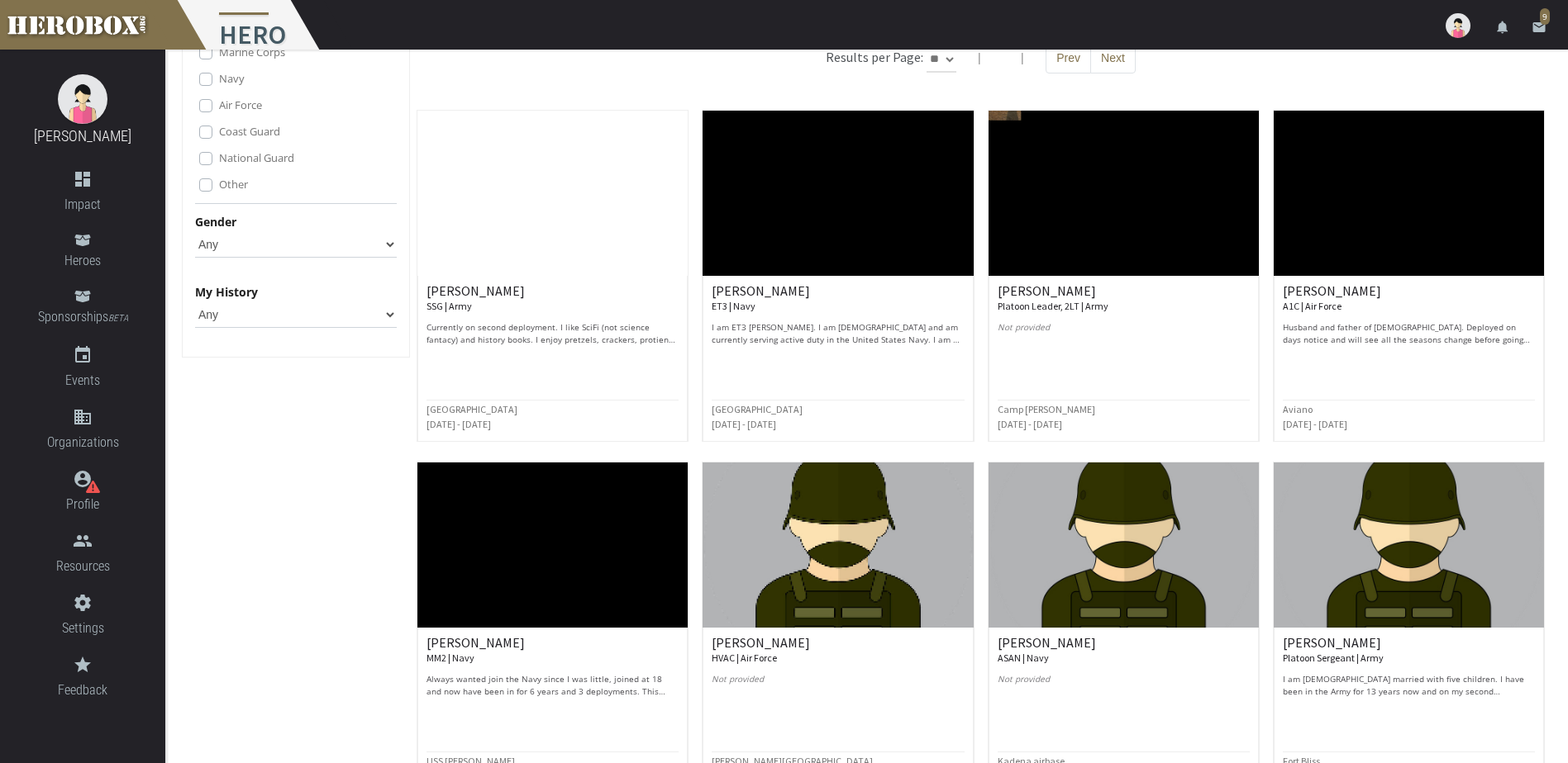
scroll to position [165, 0]
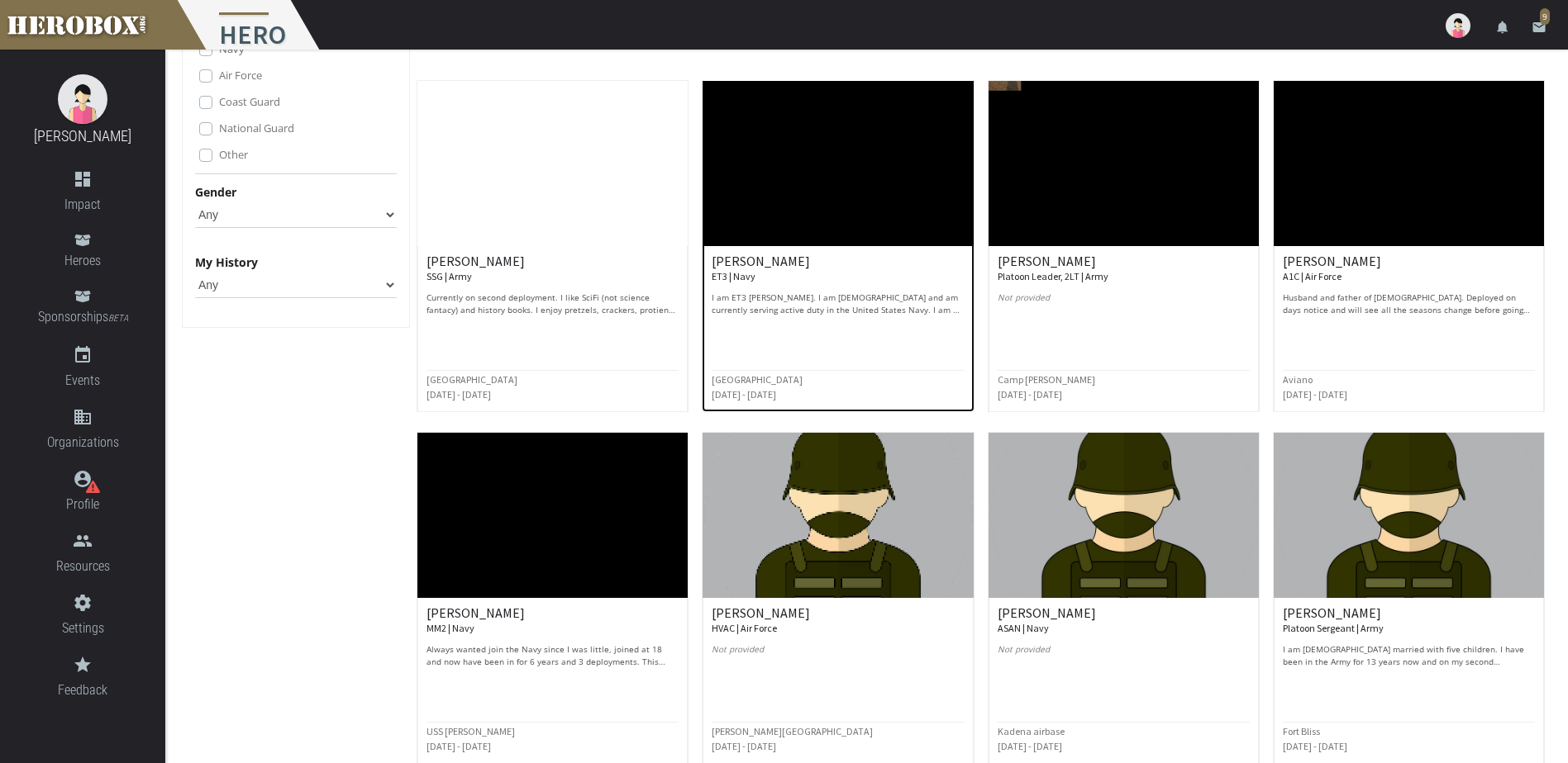
click at [852, 309] on p "I am ET3 [PERSON_NAME]. I am [DEMOGRAPHIC_DATA] and am currently serving active…" at bounding box center [837, 304] width 253 height 25
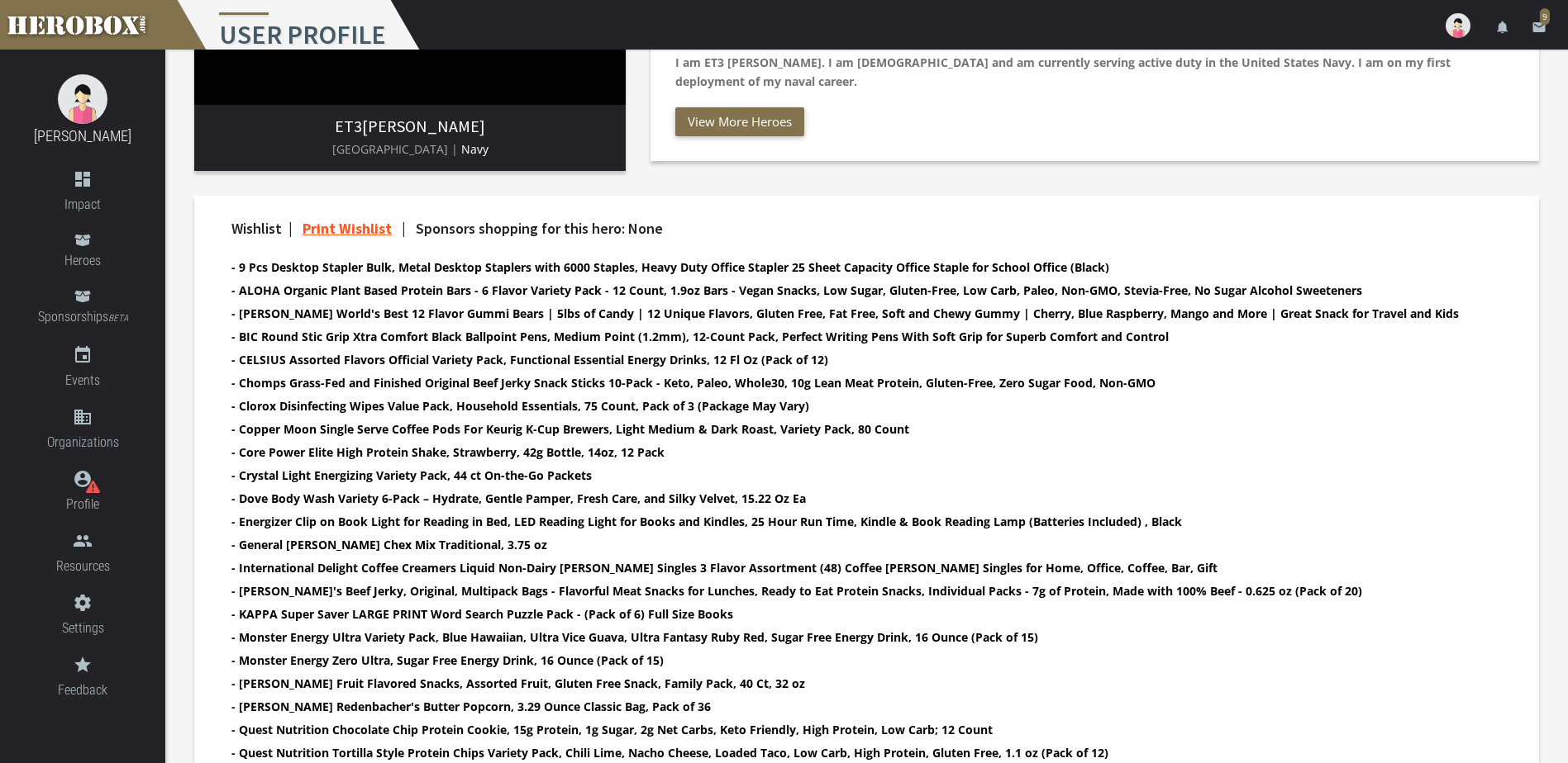
scroll to position [496, 0]
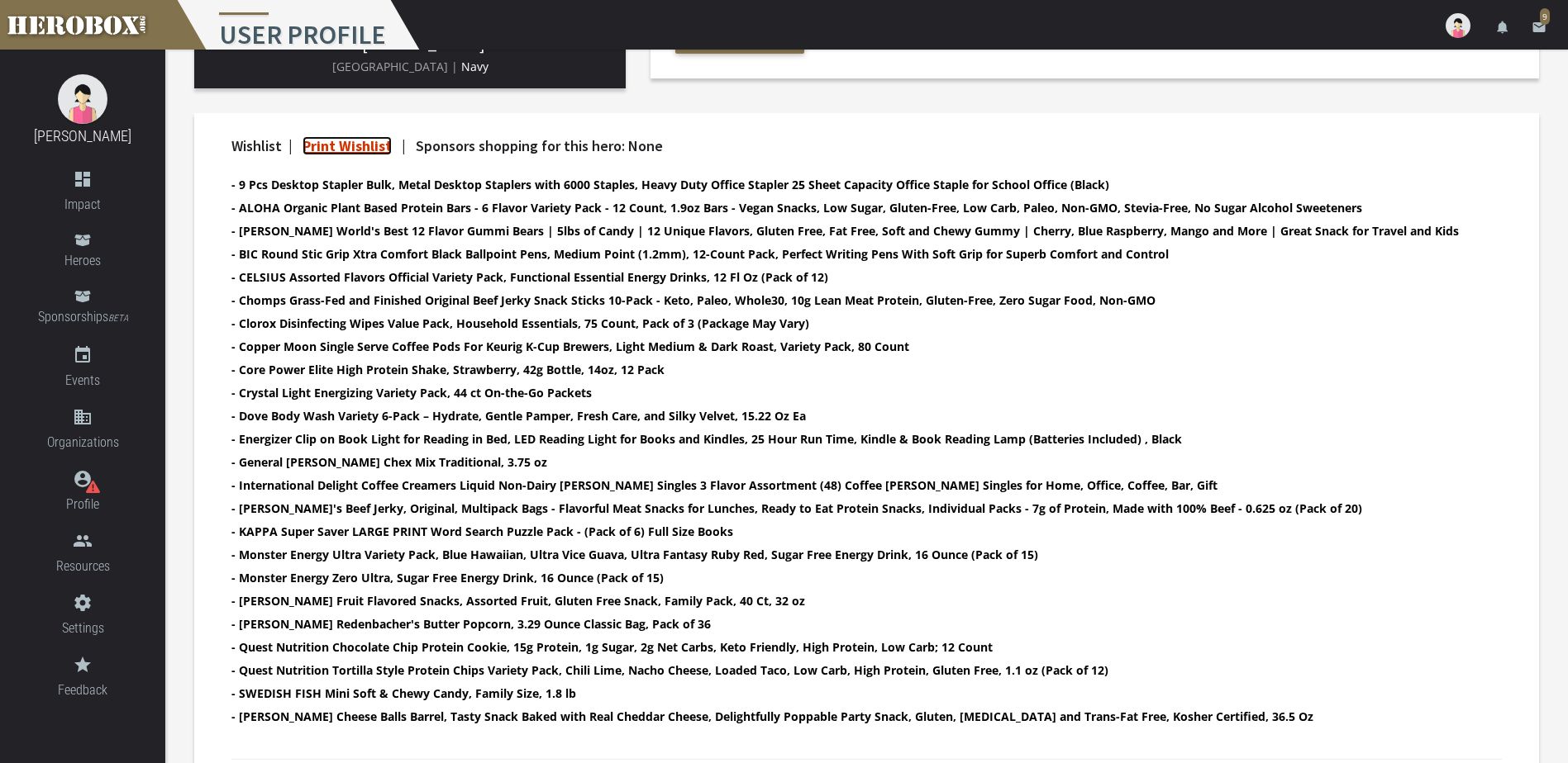
click at [326, 145] on link "Print Wishlist" at bounding box center [347, 146] width 89 height 19
